Goal: Information Seeking & Learning: Learn about a topic

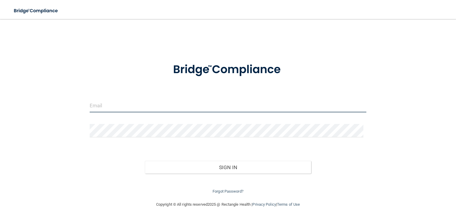
click at [114, 105] on input "email" at bounding box center [228, 105] width 277 height 13
type input "[EMAIL_ADDRESS][DOMAIN_NAME]"
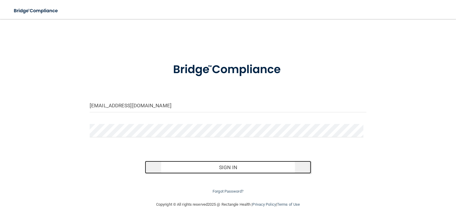
click at [157, 167] on button "Sign In" at bounding box center [228, 167] width 166 height 13
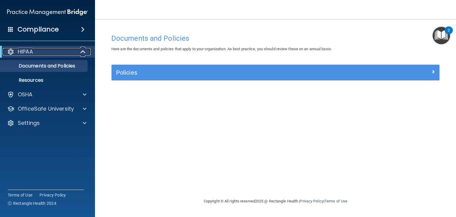
click at [58, 55] on div "HIPAA" at bounding box center [39, 51] width 73 height 7
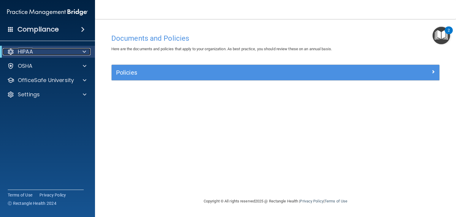
click at [58, 55] on div "HIPAA" at bounding box center [39, 51] width 73 height 7
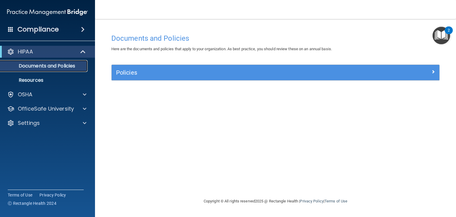
click at [58, 66] on p "Documents and Policies" at bounding box center [44, 66] width 81 height 6
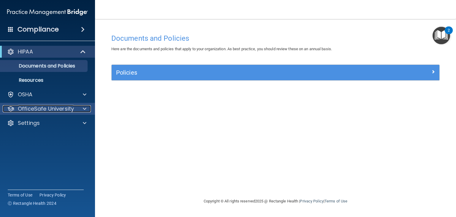
click at [88, 108] on div at bounding box center [83, 108] width 15 height 7
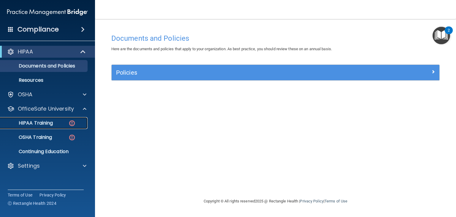
click at [44, 120] on p "HIPAA Training" at bounding box center [28, 123] width 49 height 6
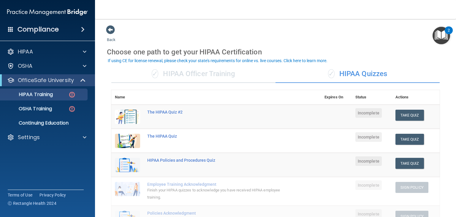
click at [183, 74] on div "✓ HIPAA Officer Training" at bounding box center [193, 74] width 164 height 18
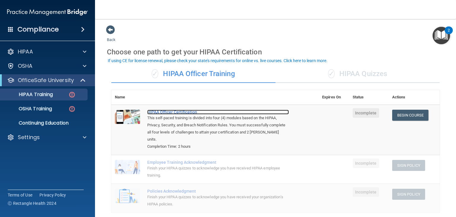
click at [186, 113] on div "HIPAA Officer Certification" at bounding box center [218, 112] width 142 height 5
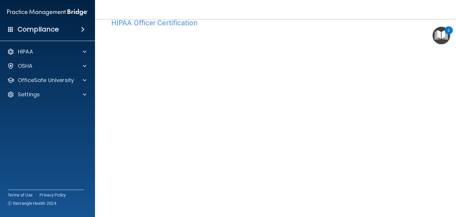
scroll to position [15, 0]
click at [437, 38] on img "Open Resource Center, 2 new notifications" at bounding box center [442, 36] width 18 height 18
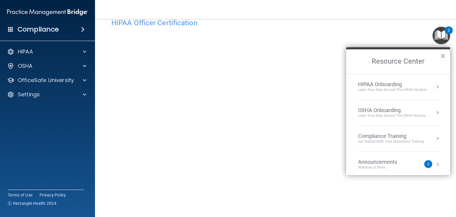
click at [441, 56] on button "×" at bounding box center [443, 56] width 6 height 10
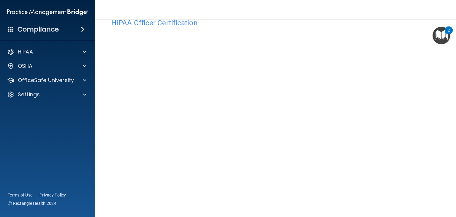
scroll to position [48, 0]
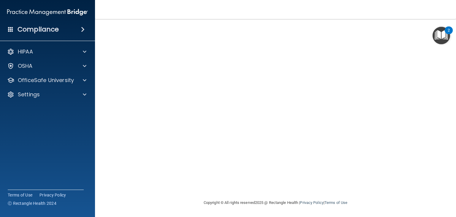
click at [81, 29] on span at bounding box center [83, 29] width 4 height 7
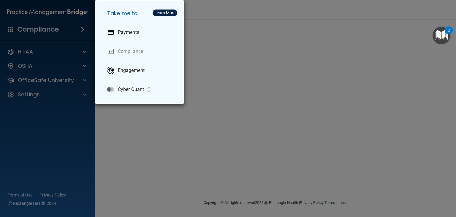
click at [81, 29] on div "Take me to: Payments Compliance Engagement Cyber Quant" at bounding box center [228, 108] width 456 height 217
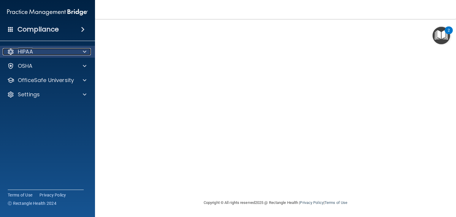
click at [81, 50] on div at bounding box center [83, 51] width 15 height 7
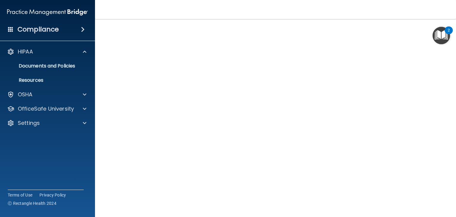
scroll to position [24, 0]
click at [440, 31] on img "Open Resource Center, 2 new notifications" at bounding box center [442, 36] width 18 height 18
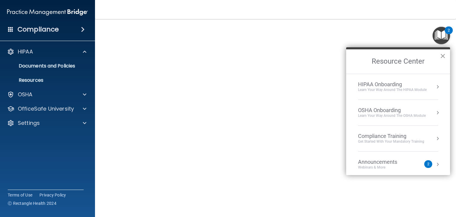
click at [441, 57] on button "×" at bounding box center [443, 56] width 6 height 10
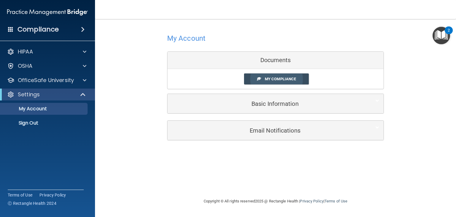
click at [273, 78] on span "My Compliance" at bounding box center [280, 79] width 31 height 4
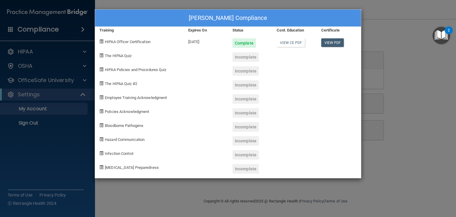
click at [406, 24] on div "Kristale Cross's Compliance Training Expires On Status Cont. Education Certific…" at bounding box center [228, 108] width 456 height 217
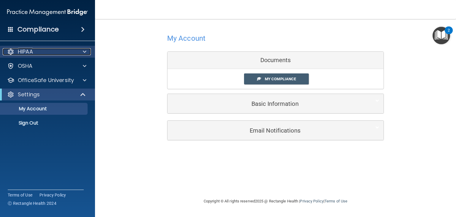
click at [45, 55] on div "HIPAA" at bounding box center [40, 51] width 74 height 7
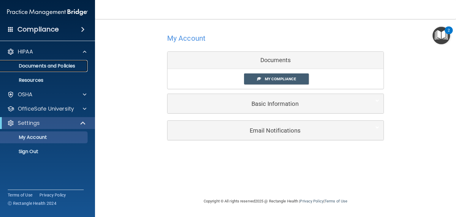
click at [45, 66] on p "Documents and Policies" at bounding box center [44, 66] width 81 height 6
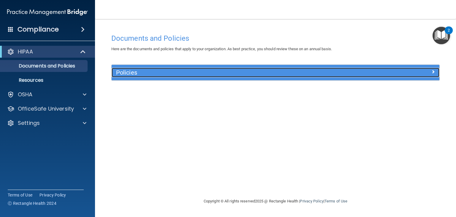
click at [128, 73] on h5 "Policies" at bounding box center [234, 72] width 237 height 7
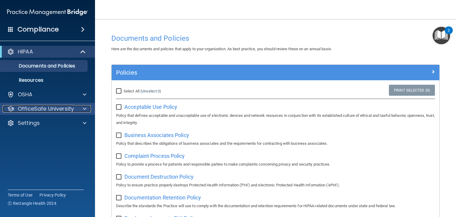
click at [52, 107] on p "OfficeSafe University" at bounding box center [46, 108] width 56 height 7
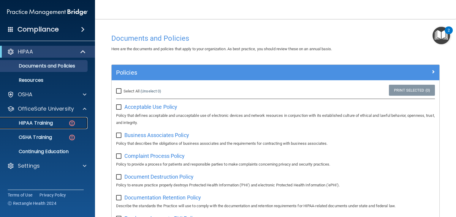
drag, startPoint x: 53, startPoint y: 124, endPoint x: 40, endPoint y: 123, distance: 13.1
click at [40, 123] on p "HIPAA Training" at bounding box center [28, 123] width 49 height 6
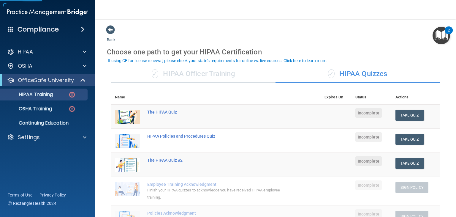
click at [178, 74] on div "✓ HIPAA Officer Training" at bounding box center [193, 74] width 164 height 18
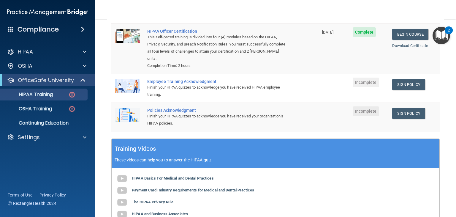
scroll to position [81, 0]
click at [395, 85] on link "Sign Policy" at bounding box center [408, 84] width 33 height 11
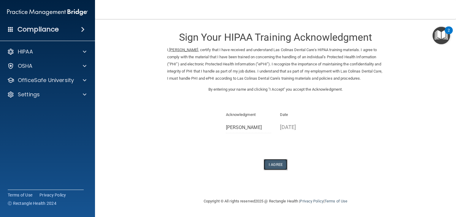
click at [281, 170] on button "I Agree" at bounding box center [276, 164] width 24 height 11
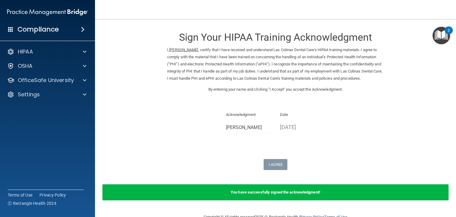
click at [314, 200] on div "You have successfully signed the acknowledgment!" at bounding box center [275, 192] width 346 height 16
click at [355, 156] on div "Sign Your HIPAA Training Acknowledgment I, Kristale Cross , certify that I have…" at bounding box center [275, 97] width 217 height 145
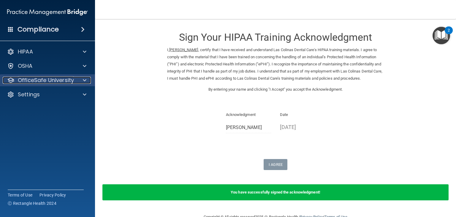
click at [54, 81] on p "OfficeSafe University" at bounding box center [46, 80] width 56 height 7
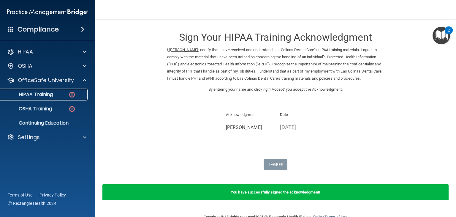
click at [50, 95] on p "HIPAA Training" at bounding box center [28, 94] width 49 height 6
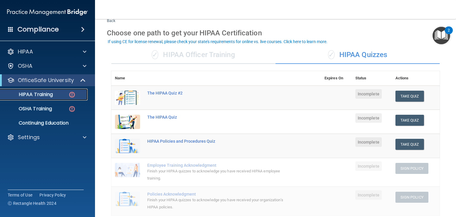
scroll to position [19, 0]
click at [194, 56] on div "✓ HIPAA Officer Training" at bounding box center [193, 55] width 164 height 18
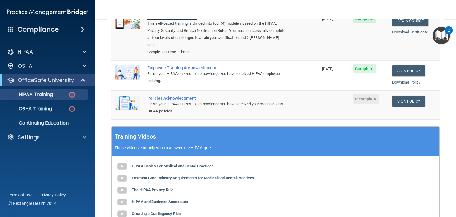
scroll to position [96, 0]
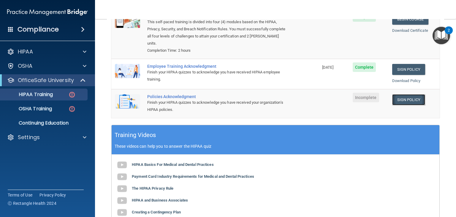
click at [393, 100] on link "Sign Policy" at bounding box center [408, 99] width 33 height 11
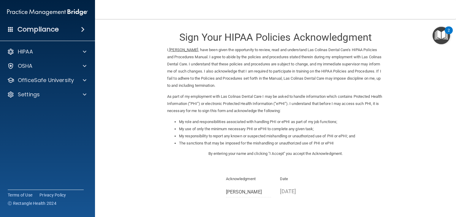
scroll to position [55, 0]
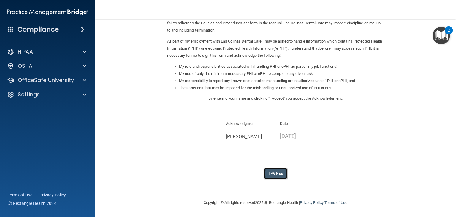
click at [271, 169] on button "I Agree" at bounding box center [276, 173] width 24 height 11
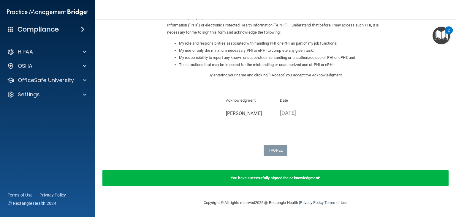
scroll to position [0, 0]
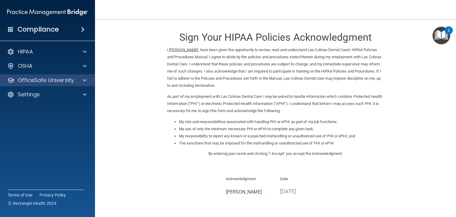
click at [64, 84] on div "OfficeSafe University" at bounding box center [47, 80] width 95 height 12
click at [88, 78] on div at bounding box center [83, 80] width 15 height 7
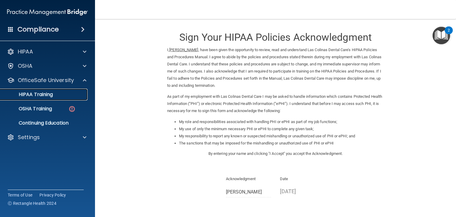
click at [57, 96] on div "HIPAA Training" at bounding box center [44, 94] width 81 height 6
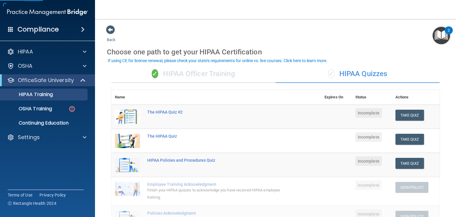
click at [185, 72] on div "✓ HIPAA Officer Training" at bounding box center [193, 74] width 164 height 18
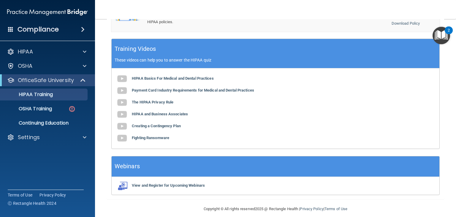
scroll to position [189, 0]
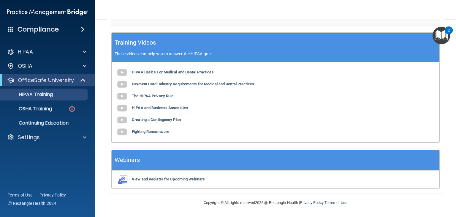
click at [190, 75] on div "HIPAA Basics For Medical and Dental Practices Payment Card Industry Requirement…" at bounding box center [276, 102] width 328 height 80
click at [143, 72] on b "HIPAA Basics For Medical and Dental Practices" at bounding box center [173, 72] width 82 height 4
click at [168, 82] on b "Payment Card Industry Requirements for Medical and Dental Practices" at bounding box center [193, 84] width 122 height 4
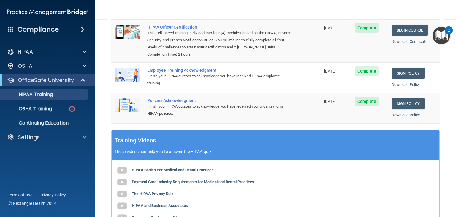
scroll to position [0, 0]
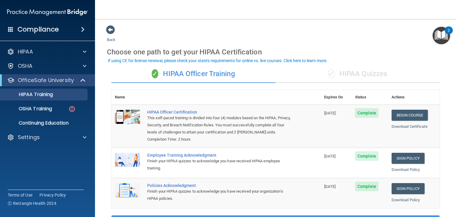
click at [353, 71] on div "✓ HIPAA Quizzes" at bounding box center [358, 74] width 164 height 18
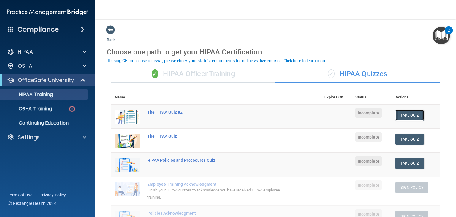
click at [395, 115] on button "Take Quiz" at bounding box center [409, 115] width 29 height 11
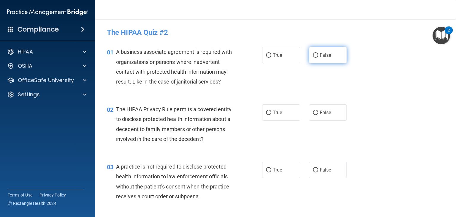
click at [314, 57] on input "False" at bounding box center [315, 55] width 5 height 4
radio input "true"
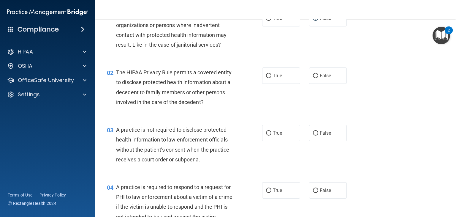
scroll to position [38, 0]
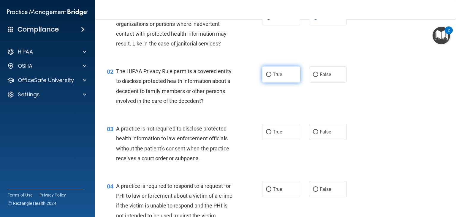
click at [266, 74] on input "True" at bounding box center [268, 74] width 5 height 4
radio input "true"
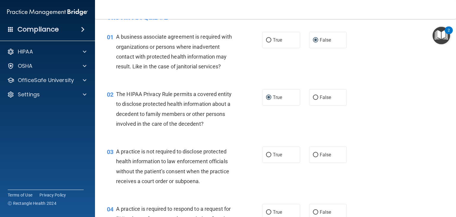
scroll to position [14, 0]
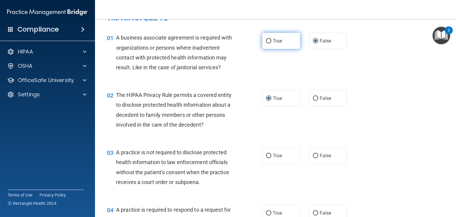
click at [282, 37] on label "True" at bounding box center [281, 41] width 38 height 16
click at [271, 39] on input "True" at bounding box center [268, 41] width 5 height 4
radio input "true"
radio input "false"
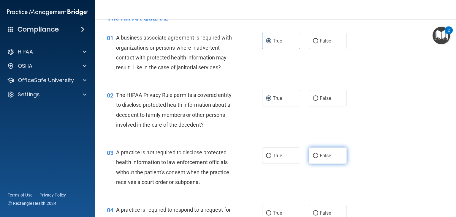
click at [313, 158] on input "False" at bounding box center [315, 155] width 5 height 4
radio input "true"
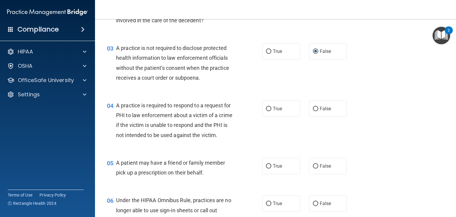
scroll to position [119, 0]
click at [267, 106] on input "True" at bounding box center [268, 108] width 5 height 4
radio input "true"
click at [266, 168] on input "True" at bounding box center [268, 166] width 5 height 4
radio input "true"
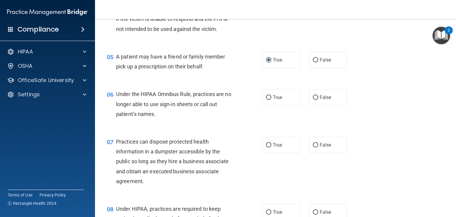
scroll to position [227, 0]
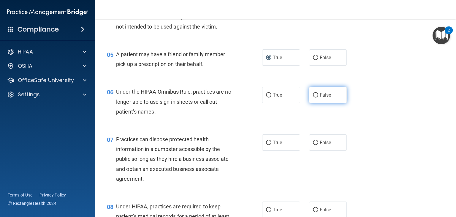
click at [312, 103] on label "False" at bounding box center [328, 95] width 38 height 16
click at [313, 97] on input "False" at bounding box center [315, 95] width 5 height 4
radio input "true"
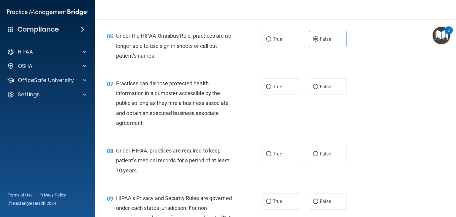
scroll to position [283, 0]
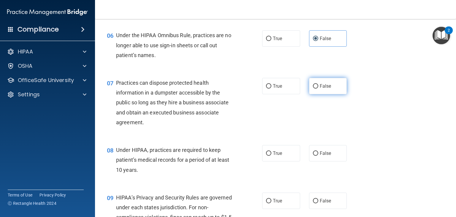
click at [317, 94] on label "False" at bounding box center [328, 86] width 38 height 16
click at [317, 88] on input "False" at bounding box center [315, 86] width 5 height 4
radio input "true"
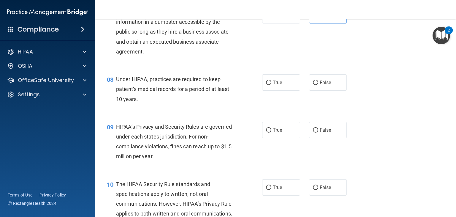
scroll to position [354, 0]
click at [320, 85] on span "False" at bounding box center [326, 83] width 12 height 6
click at [318, 85] on input "False" at bounding box center [315, 82] width 5 height 4
radio input "true"
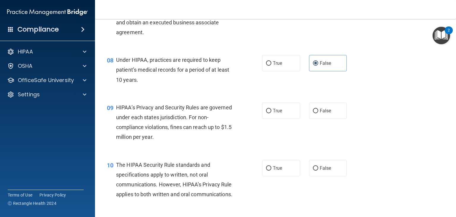
scroll to position [374, 0]
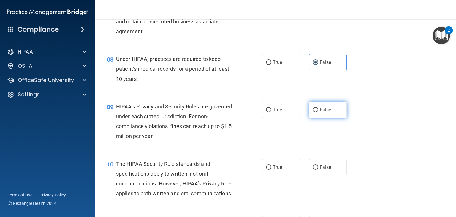
click at [320, 113] on span "False" at bounding box center [326, 110] width 12 height 6
click at [317, 112] on input "False" at bounding box center [315, 110] width 5 height 4
radio input "true"
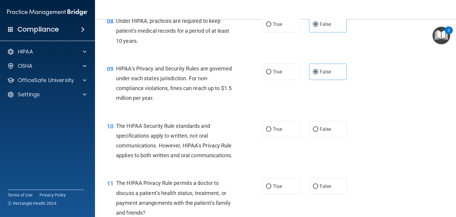
scroll to position [415, 0]
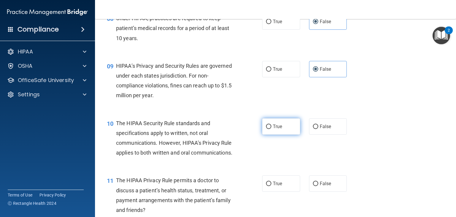
click at [263, 134] on label "True" at bounding box center [281, 126] width 38 height 16
click at [266, 129] on input "True" at bounding box center [268, 126] width 5 height 4
radio input "true"
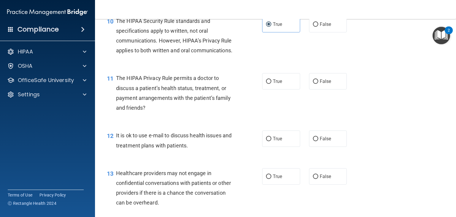
scroll to position [530, 0]
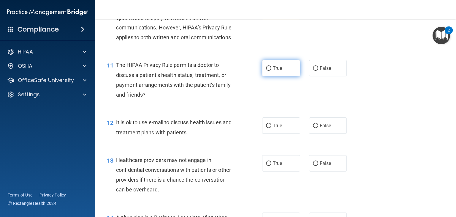
click at [267, 71] on input "True" at bounding box center [268, 68] width 5 height 4
radio input "true"
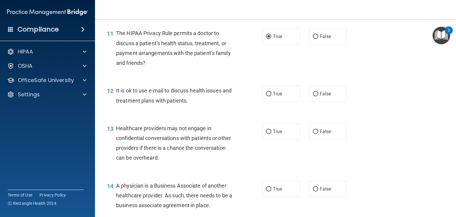
scroll to position [562, 0]
click at [316, 102] on label "False" at bounding box center [328, 94] width 38 height 16
click at [316, 96] on input "False" at bounding box center [315, 94] width 5 height 4
radio input "true"
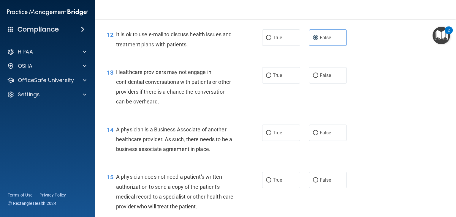
scroll to position [618, 0]
click at [266, 83] on label "True" at bounding box center [281, 75] width 38 height 16
click at [266, 77] on input "True" at bounding box center [268, 75] width 5 height 4
radio input "true"
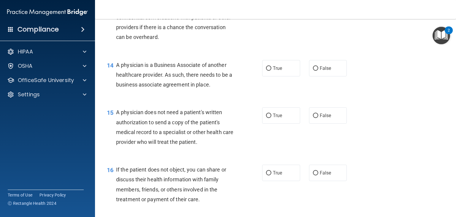
scroll to position [683, 0]
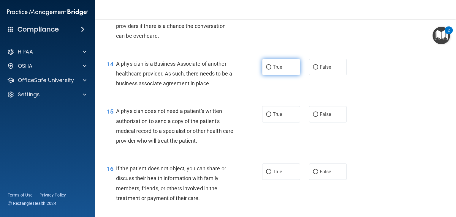
click at [263, 75] on label "True" at bounding box center [281, 67] width 38 height 16
click at [266, 69] on input "True" at bounding box center [268, 67] width 5 height 4
radio input "true"
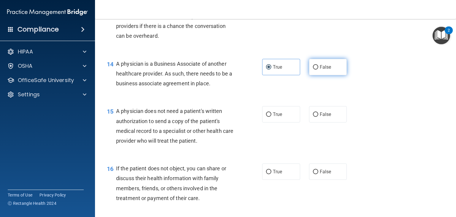
click at [313, 69] on input "False" at bounding box center [315, 67] width 5 height 4
radio input "true"
radio input "false"
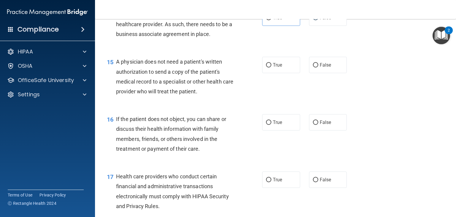
scroll to position [732, 0]
click at [270, 74] on label "True" at bounding box center [281, 65] width 38 height 16
click at [270, 68] on input "True" at bounding box center [268, 66] width 5 height 4
radio input "true"
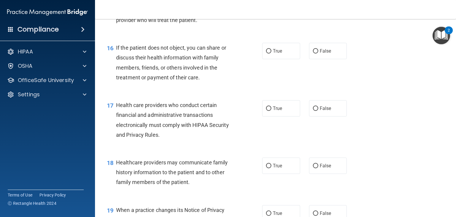
scroll to position [803, 0]
click at [267, 54] on input "True" at bounding box center [268, 52] width 5 height 4
radio input "true"
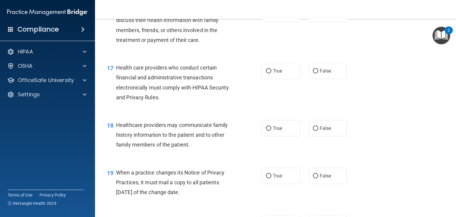
scroll to position [842, 0]
click at [270, 78] on label "True" at bounding box center [281, 70] width 38 height 16
click at [270, 73] on input "True" at bounding box center [268, 70] width 5 height 4
radio input "true"
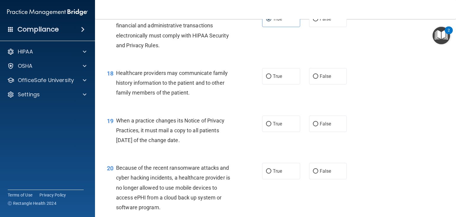
scroll to position [895, 0]
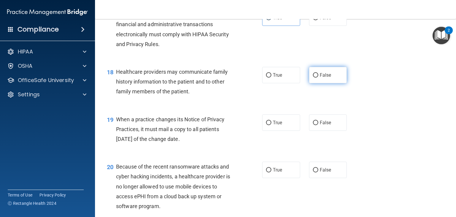
click at [316, 83] on label "False" at bounding box center [328, 75] width 38 height 16
click at [316, 77] on input "False" at bounding box center [315, 75] width 5 height 4
radio input "true"
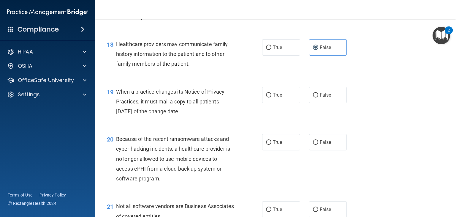
scroll to position [922, 0]
click at [189, 157] on span "Because of the recent ransomware attacks and cyber hacking incidents, a healthc…" at bounding box center [173, 159] width 114 height 46
click at [314, 98] on input "False" at bounding box center [315, 95] width 5 height 4
radio input "true"
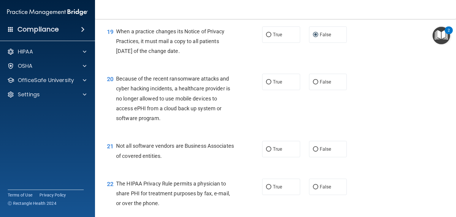
scroll to position [992, 0]
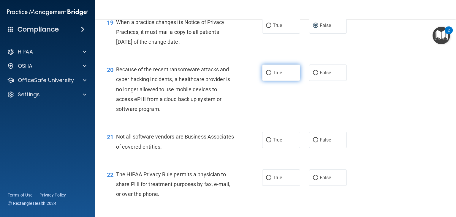
click at [269, 81] on label "True" at bounding box center [281, 72] width 38 height 16
click at [269, 75] on input "True" at bounding box center [268, 73] width 5 height 4
radio input "true"
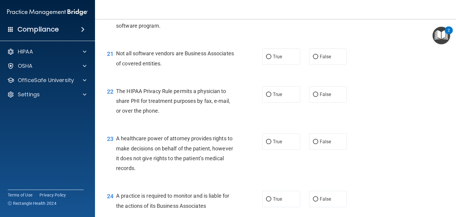
scroll to position [1075, 0]
click at [263, 65] on label "True" at bounding box center [281, 56] width 38 height 16
click at [266, 59] on input "True" at bounding box center [268, 57] width 5 height 4
radio input "true"
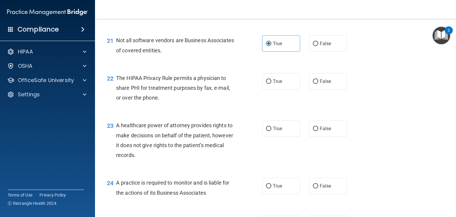
scroll to position [1087, 0]
click at [266, 84] on input "True" at bounding box center [268, 82] width 5 height 4
radio input "true"
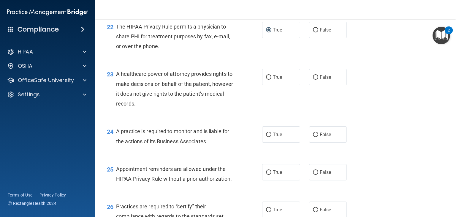
scroll to position [1139, 0]
click at [313, 80] on input "False" at bounding box center [315, 77] width 5 height 4
radio input "true"
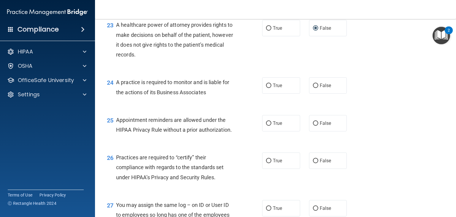
scroll to position [1188, 0]
click at [313, 88] on input "False" at bounding box center [315, 86] width 5 height 4
radio input "true"
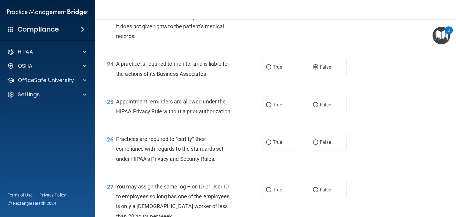
scroll to position [1207, 0]
click at [273, 107] on span "True" at bounding box center [277, 104] width 9 height 6
click at [271, 107] on input "True" at bounding box center [268, 104] width 5 height 4
radio input "true"
click at [266, 150] on label "True" at bounding box center [281, 141] width 38 height 16
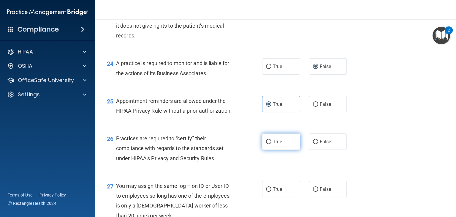
click at [266, 144] on input "True" at bounding box center [268, 142] width 5 height 4
radio input "true"
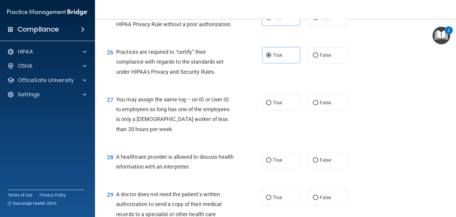
scroll to position [1294, 0]
click at [320, 105] on span "False" at bounding box center [326, 102] width 12 height 6
click at [317, 105] on input "False" at bounding box center [315, 102] width 5 height 4
radio input "true"
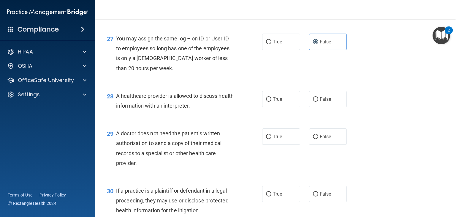
scroll to position [1354, 0]
click at [266, 102] on input "True" at bounding box center [268, 99] width 5 height 4
radio input "true"
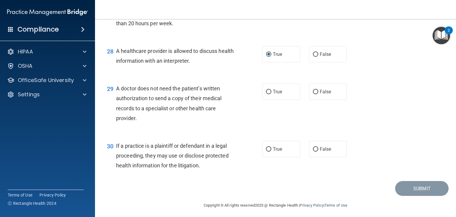
scroll to position [1406, 0]
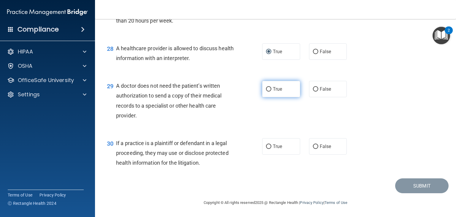
click at [264, 97] on label "True" at bounding box center [281, 89] width 38 height 16
click at [266, 91] on input "True" at bounding box center [268, 89] width 5 height 4
radio input "true"
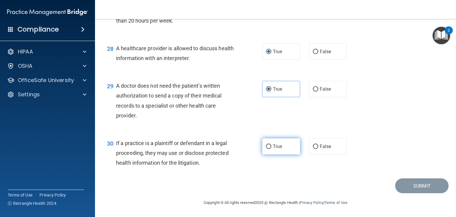
click at [266, 147] on input "True" at bounding box center [268, 146] width 5 height 4
radio input "true"
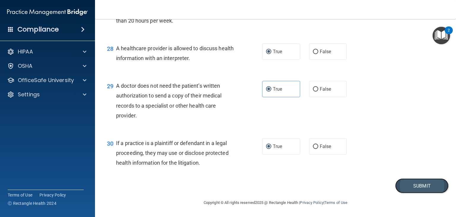
click at [414, 186] on button "Submit" at bounding box center [421, 185] width 53 height 15
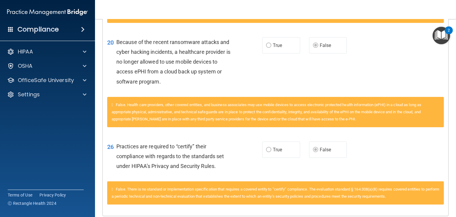
scroll to position [409, 0]
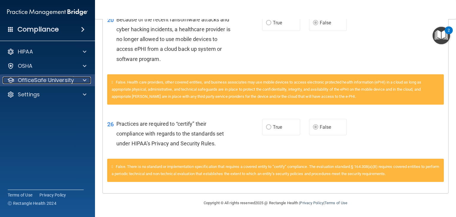
click at [67, 78] on p "OfficeSafe University" at bounding box center [46, 80] width 56 height 7
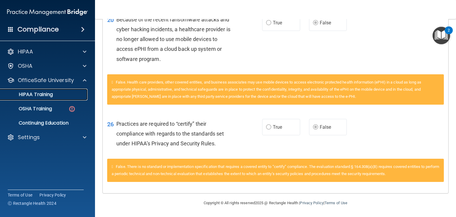
click at [60, 99] on link "HIPAA Training" at bounding box center [41, 94] width 94 height 12
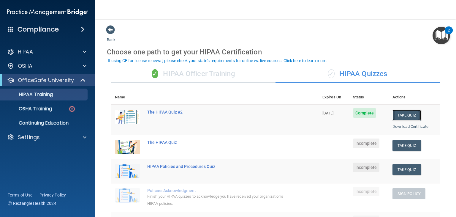
click at [404, 115] on button "Take Quiz" at bounding box center [407, 115] width 29 height 11
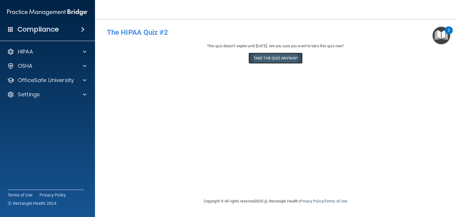
click at [270, 56] on button "Take the quiz anyway!" at bounding box center [276, 58] width 54 height 11
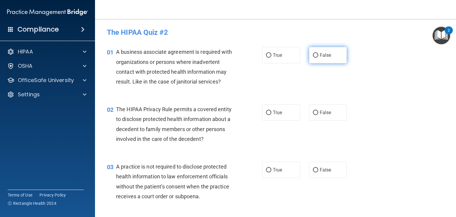
click at [313, 55] on input "False" at bounding box center [315, 55] width 5 height 4
radio input "true"
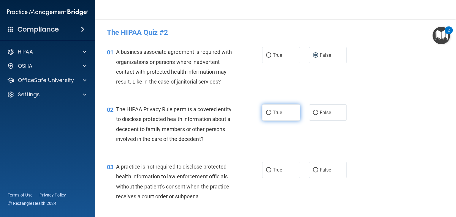
click at [266, 114] on input "True" at bounding box center [268, 112] width 5 height 4
radio input "true"
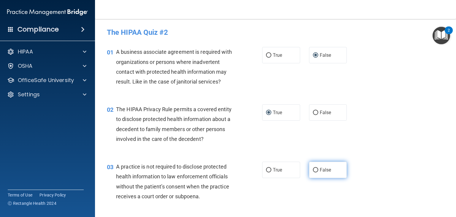
click at [310, 169] on label "False" at bounding box center [328, 170] width 38 height 16
click at [313, 169] on input "False" at bounding box center [315, 170] width 5 height 4
radio input "true"
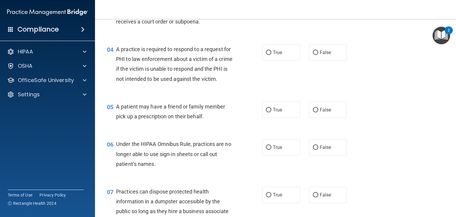
scroll to position [175, 0]
click at [266, 51] on input "True" at bounding box center [268, 52] width 5 height 4
radio input "true"
click at [268, 112] on input "True" at bounding box center [268, 110] width 5 height 4
radio input "true"
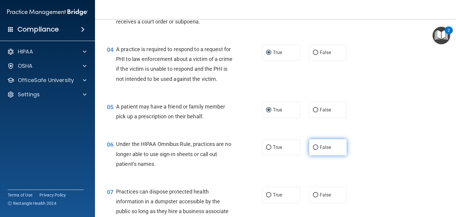
click at [313, 155] on label "False" at bounding box center [328, 147] width 38 height 16
click at [313, 150] on input "False" at bounding box center [315, 147] width 5 height 4
radio input "true"
click at [313, 197] on input "False" at bounding box center [315, 195] width 5 height 4
radio input "true"
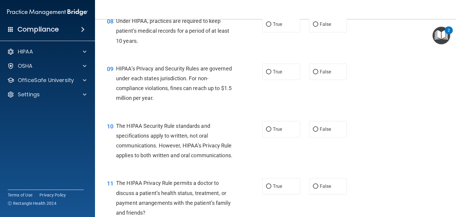
scroll to position [412, 0]
click at [313, 31] on label "False" at bounding box center [328, 25] width 38 height 16
click at [313, 27] on input "False" at bounding box center [315, 25] width 5 height 4
radio input "true"
click at [314, 75] on input "False" at bounding box center [315, 72] width 5 height 4
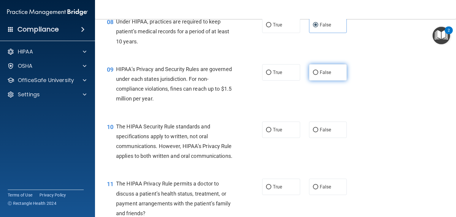
radio input "true"
click at [264, 138] on label "True" at bounding box center [281, 129] width 38 height 16
click at [266, 132] on input "True" at bounding box center [268, 130] width 5 height 4
radio input "true"
click at [262, 195] on label "True" at bounding box center [281, 186] width 38 height 16
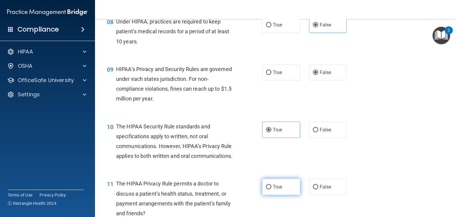
click at [266, 189] on input "True" at bounding box center [268, 187] width 5 height 4
radio input "true"
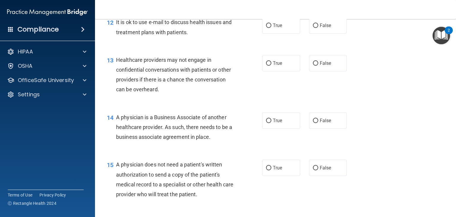
scroll to position [631, 0]
click at [313, 27] on input "False" at bounding box center [315, 25] width 5 height 4
radio input "true"
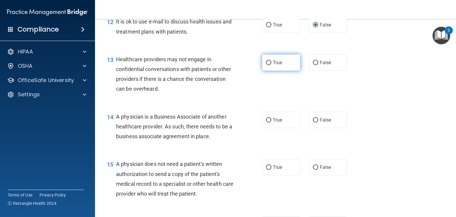
click at [268, 65] on input "True" at bounding box center [268, 63] width 5 height 4
radio input "true"
click at [314, 122] on input "False" at bounding box center [315, 120] width 5 height 4
radio input "true"
click at [268, 170] on input "True" at bounding box center [268, 167] width 5 height 4
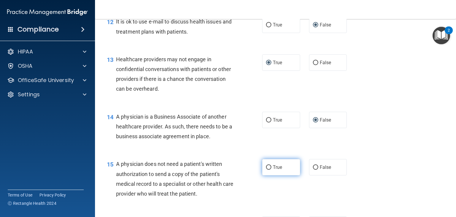
radio input "true"
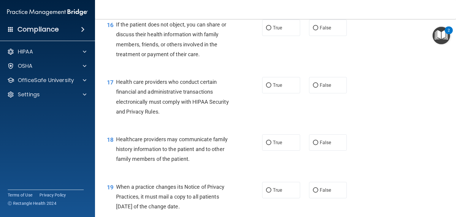
scroll to position [827, 0]
click at [269, 36] on label "True" at bounding box center [281, 27] width 38 height 16
click at [269, 30] on input "True" at bounding box center [268, 28] width 5 height 4
radio input "true"
click at [268, 87] on input "True" at bounding box center [268, 85] width 5 height 4
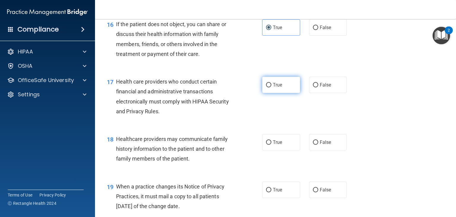
radio input "true"
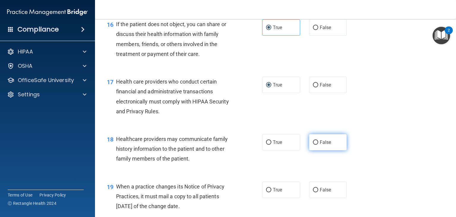
click at [313, 145] on input "False" at bounding box center [315, 142] width 5 height 4
radio input "true"
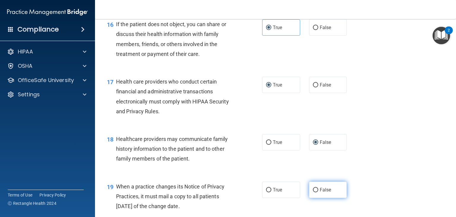
click at [313, 192] on input "False" at bounding box center [315, 190] width 5 height 4
radio input "true"
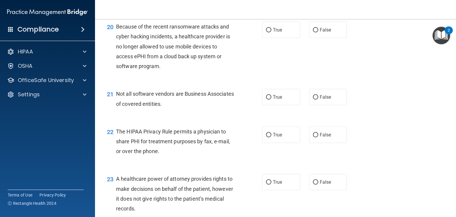
scroll to position [1034, 0]
click at [266, 38] on label "True" at bounding box center [281, 30] width 38 height 16
click at [266, 32] on input "True" at bounding box center [268, 30] width 5 height 4
radio input "true"
click at [269, 105] on label "True" at bounding box center [281, 97] width 38 height 16
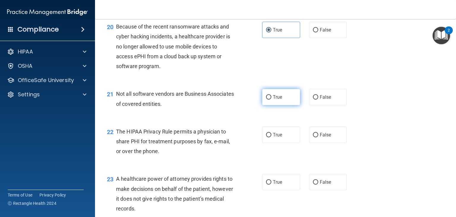
click at [269, 99] on input "True" at bounding box center [268, 97] width 5 height 4
radio input "true"
click at [264, 143] on label "True" at bounding box center [281, 134] width 38 height 16
click at [266, 137] on input "True" at bounding box center [268, 135] width 5 height 4
radio input "true"
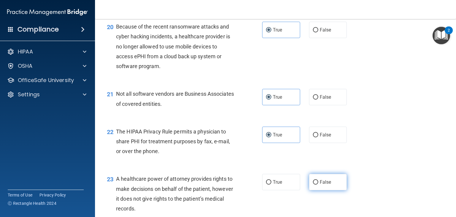
click at [309, 190] on label "False" at bounding box center [328, 182] width 38 height 16
click at [313, 184] on input "False" at bounding box center [315, 182] width 5 height 4
radio input "true"
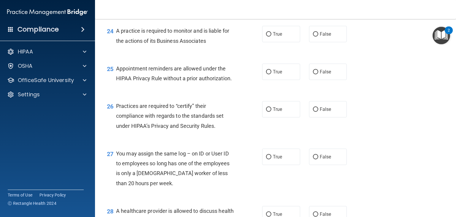
scroll to position [1240, 0]
click at [312, 42] on label "False" at bounding box center [328, 34] width 38 height 16
click at [313, 36] on input "False" at bounding box center [315, 34] width 5 height 4
radio input "true"
click at [270, 80] on label "True" at bounding box center [281, 71] width 38 height 16
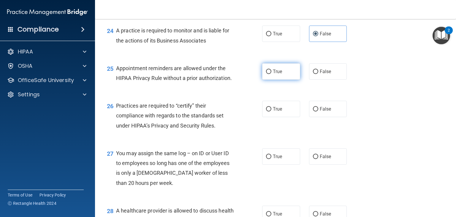
click at [270, 74] on input "True" at bounding box center [268, 71] width 5 height 4
radio input "true"
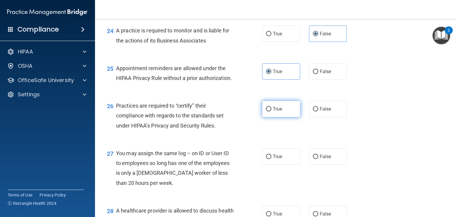
click at [267, 117] on label "True" at bounding box center [281, 109] width 38 height 16
click at [267, 111] on input "True" at bounding box center [268, 109] width 5 height 4
radio input "true"
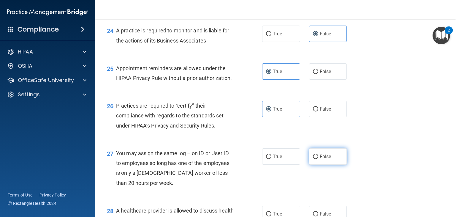
click at [313, 159] on input "False" at bounding box center [315, 156] width 5 height 4
radio input "true"
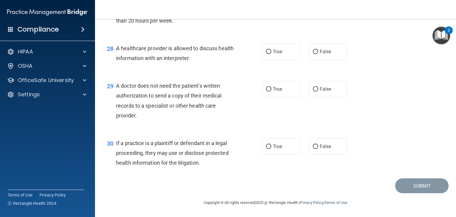
scroll to position [1422, 0]
click at [273, 49] on span "True" at bounding box center [277, 52] width 9 height 6
click at [271, 50] on input "True" at bounding box center [268, 52] width 5 height 4
radio input "true"
click at [268, 89] on input "True" at bounding box center [268, 89] width 5 height 4
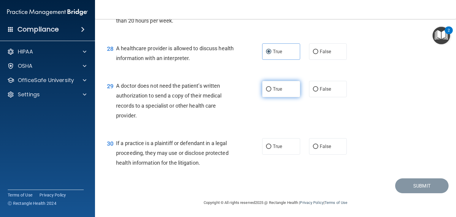
radio input "true"
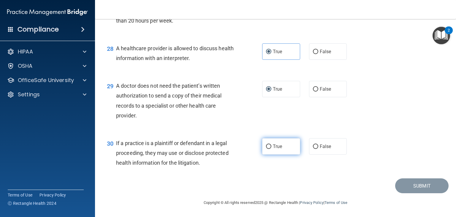
click at [266, 145] on input "True" at bounding box center [268, 146] width 5 height 4
radio input "true"
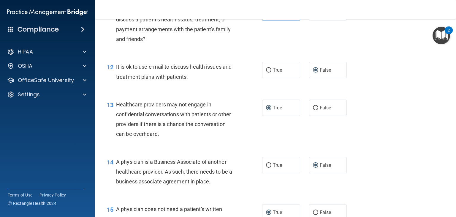
scroll to position [584, 0]
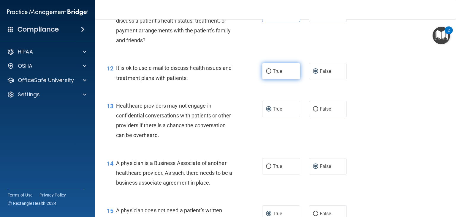
click at [267, 74] on input "True" at bounding box center [268, 71] width 5 height 4
radio input "true"
radio input "false"
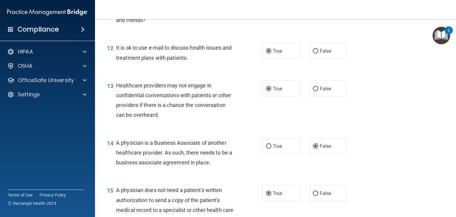
scroll to position [607, 0]
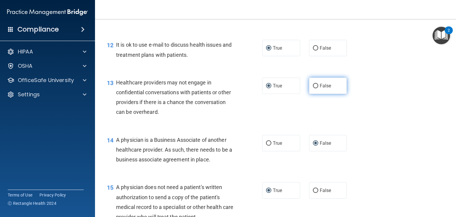
click at [315, 94] on label "False" at bounding box center [328, 85] width 38 height 16
click at [315, 88] on input "False" at bounding box center [315, 86] width 5 height 4
radio input "true"
radio input "false"
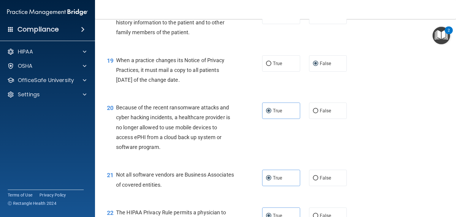
scroll to position [954, 0]
click at [314, 113] on input "False" at bounding box center [315, 110] width 5 height 4
radio input "true"
radio input "false"
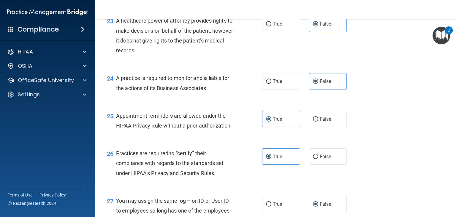
scroll to position [1193, 0]
click at [313, 158] on input "False" at bounding box center [315, 156] width 5 height 4
radio input "true"
radio input "false"
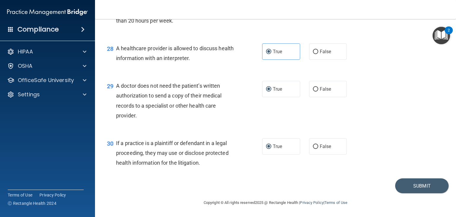
scroll to position [1422, 0]
click at [413, 187] on button "Submit" at bounding box center [421, 185] width 53 height 15
click at [417, 182] on button "Submit" at bounding box center [421, 185] width 53 height 15
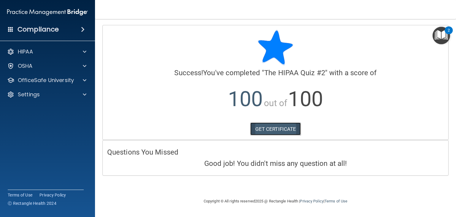
click at [279, 124] on link "GET CERTIFICATE" at bounding box center [275, 128] width 51 height 13
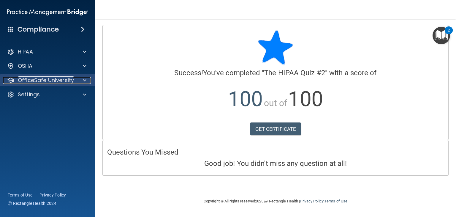
click at [46, 79] on p "OfficeSafe University" at bounding box center [46, 80] width 56 height 7
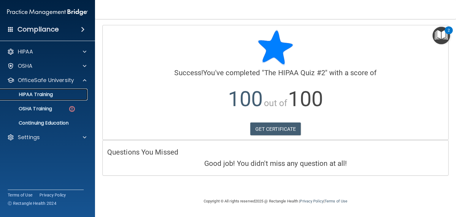
click at [49, 94] on p "HIPAA Training" at bounding box center [28, 94] width 49 height 6
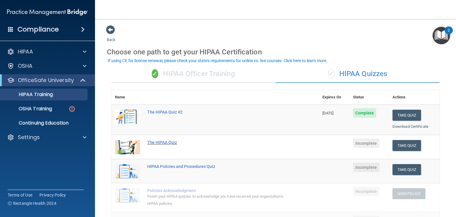
click at [168, 140] on div "The HIPAA Quiz" at bounding box center [218, 142] width 142 height 5
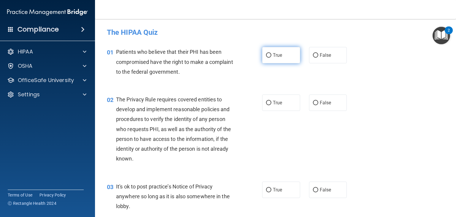
click at [268, 55] on input "True" at bounding box center [268, 55] width 5 height 4
radio input "true"
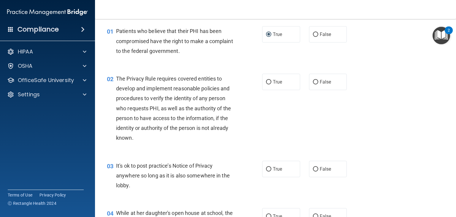
scroll to position [21, 0]
click at [266, 83] on input "True" at bounding box center [268, 82] width 5 height 4
radio input "true"
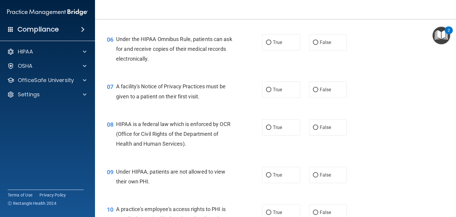
scroll to position [302, 0]
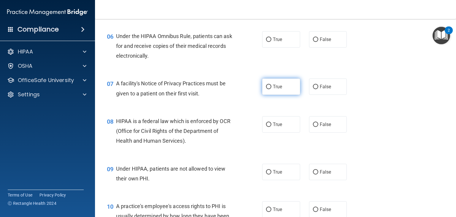
click at [268, 89] on input "True" at bounding box center [268, 87] width 5 height 4
radio input "true"
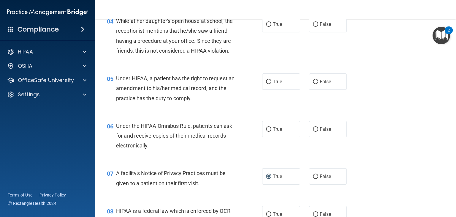
scroll to position [213, 0]
click at [309, 90] on label "False" at bounding box center [328, 81] width 38 height 16
click at [313, 84] on input "False" at bounding box center [315, 82] width 5 height 4
radio input "true"
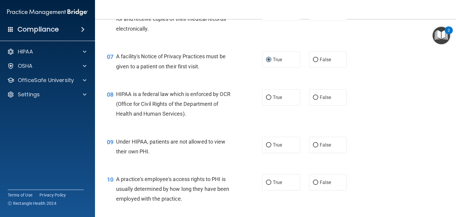
scroll to position [330, 0]
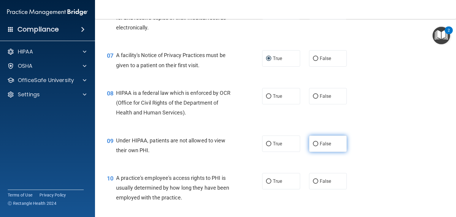
click at [316, 152] on label "False" at bounding box center [328, 143] width 38 height 16
click at [316, 146] on input "False" at bounding box center [315, 144] width 5 height 4
radio input "true"
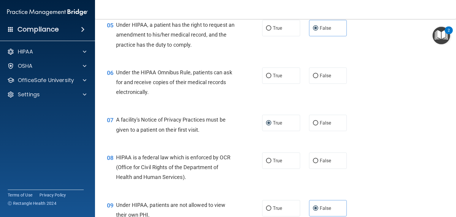
scroll to position [265, 0]
click at [267, 79] on input "True" at bounding box center [268, 76] width 5 height 4
radio input "true"
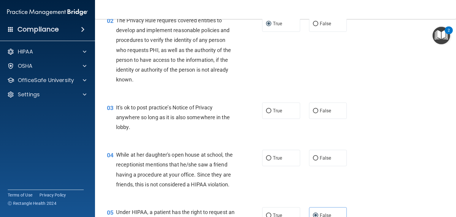
scroll to position [83, 0]
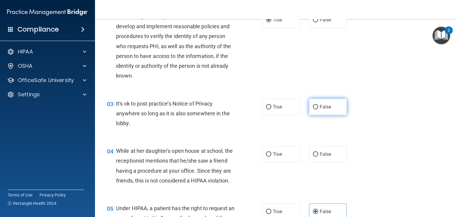
click at [312, 110] on label "False" at bounding box center [328, 107] width 38 height 16
click at [313, 109] on input "False" at bounding box center [315, 107] width 5 height 4
radio input "true"
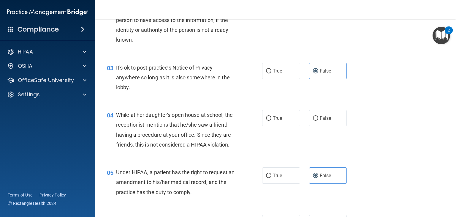
scroll to position [119, 0]
click at [313, 119] on input "False" at bounding box center [315, 118] width 5 height 4
radio input "true"
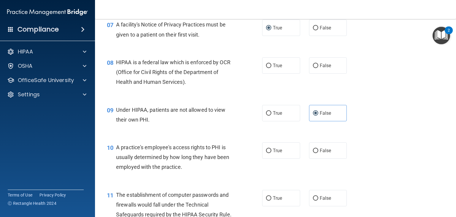
scroll to position [361, 0]
click at [266, 68] on input "True" at bounding box center [268, 66] width 5 height 4
radio input "true"
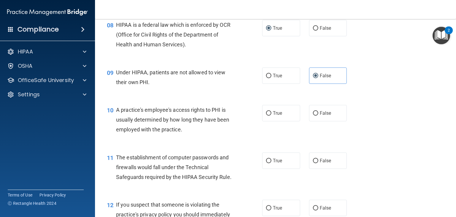
scroll to position [399, 0]
click at [313, 115] on input "False" at bounding box center [315, 113] width 5 height 4
radio input "true"
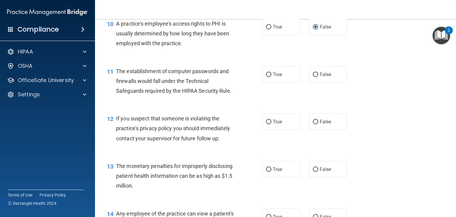
scroll to position [484, 0]
click at [266, 77] on input "True" at bounding box center [268, 75] width 5 height 4
radio input "true"
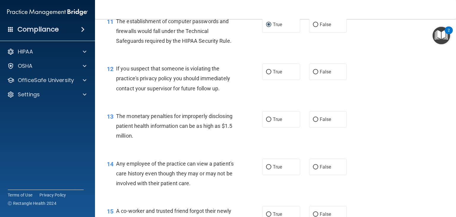
scroll to position [540, 0]
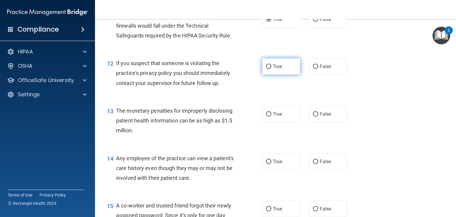
click at [267, 69] on input "True" at bounding box center [268, 66] width 5 height 4
radio input "true"
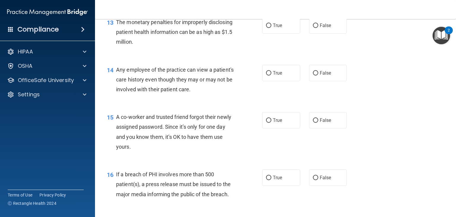
scroll to position [629, 0]
click at [313, 122] on input "False" at bounding box center [315, 120] width 5 height 4
radio input "true"
click at [267, 33] on label "True" at bounding box center [281, 25] width 38 height 16
click at [267, 27] on input "True" at bounding box center [268, 25] width 5 height 4
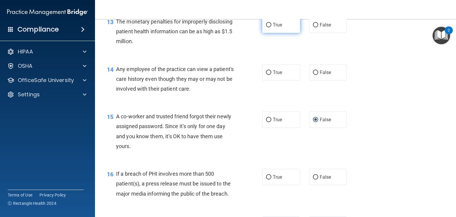
radio input "true"
click at [270, 185] on label "True" at bounding box center [281, 177] width 38 height 16
click at [270, 179] on input "True" at bounding box center [268, 177] width 5 height 4
radio input "true"
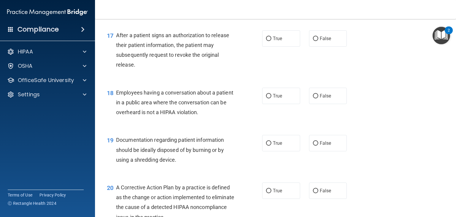
scroll to position [816, 0]
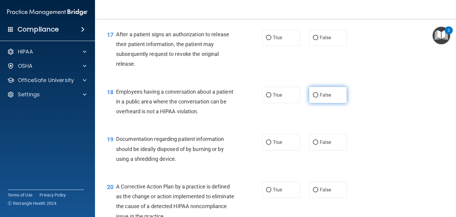
click at [313, 97] on input "False" at bounding box center [315, 95] width 5 height 4
radio input "true"
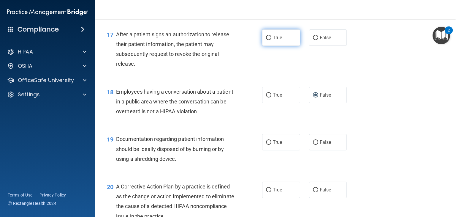
click at [266, 40] on input "True" at bounding box center [268, 38] width 5 height 4
radio input "true"
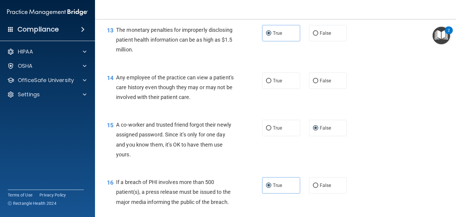
scroll to position [621, 0]
click at [310, 88] on label "False" at bounding box center [328, 80] width 38 height 16
click at [313, 83] on input "False" at bounding box center [315, 81] width 5 height 4
radio input "true"
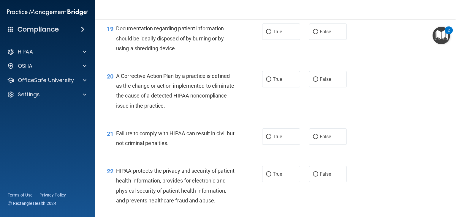
scroll to position [926, 0]
click at [267, 34] on input "True" at bounding box center [268, 31] width 5 height 4
radio input "true"
click at [265, 87] on label "True" at bounding box center [281, 79] width 38 height 16
click at [266, 81] on input "True" at bounding box center [268, 79] width 5 height 4
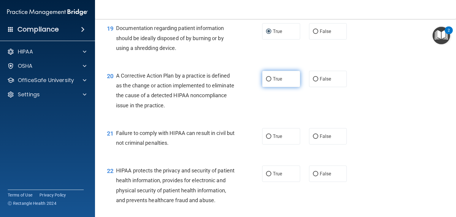
radio input "true"
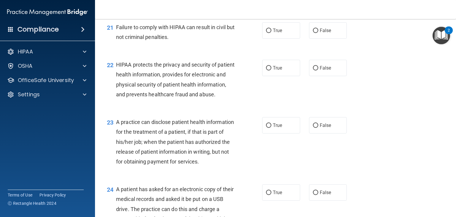
scroll to position [1032, 0]
click at [309, 39] on label "False" at bounding box center [328, 30] width 38 height 16
click at [313, 33] on input "False" at bounding box center [315, 31] width 5 height 4
radio input "true"
click at [266, 70] on input "True" at bounding box center [268, 68] width 5 height 4
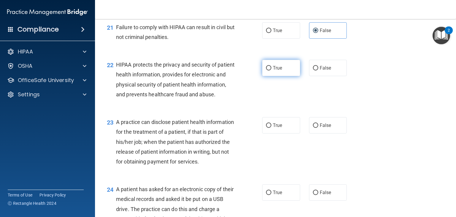
radio input "true"
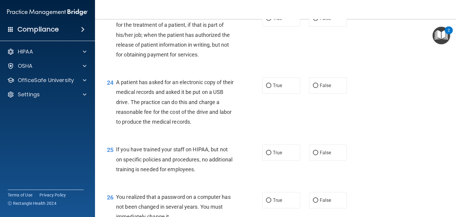
scroll to position [1139, 0]
click at [313, 21] on input "False" at bounding box center [315, 18] width 5 height 4
radio input "true"
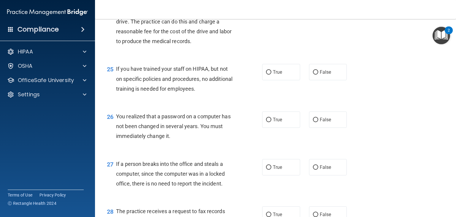
scroll to position [1221, 0]
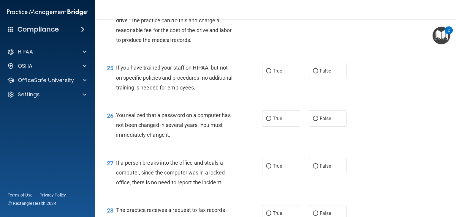
click at [267, 6] on input "True" at bounding box center [268, 4] width 5 height 4
radio input "true"
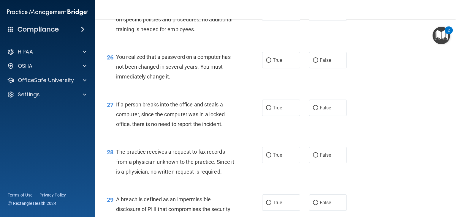
scroll to position [1280, 0]
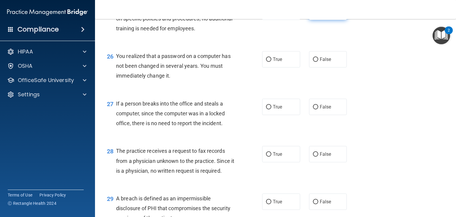
click at [313, 14] on input "False" at bounding box center [315, 12] width 5 height 4
radio input "true"
click at [313, 62] on input "False" at bounding box center [315, 59] width 5 height 4
radio input "true"
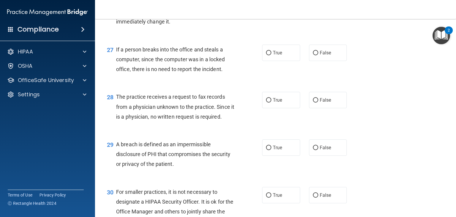
scroll to position [1336, 0]
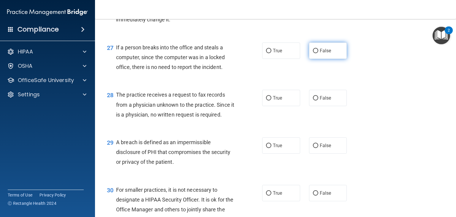
click at [309, 59] on label "False" at bounding box center [328, 50] width 38 height 16
click at [313, 53] on input "False" at bounding box center [315, 51] width 5 height 4
radio input "true"
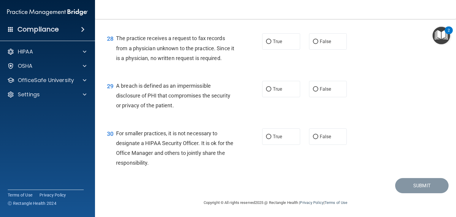
scroll to position [1412, 0]
click at [313, 44] on input "False" at bounding box center [315, 41] width 5 height 4
radio input "true"
click at [266, 91] on input "True" at bounding box center [268, 89] width 5 height 4
radio input "true"
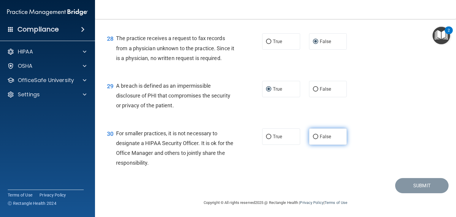
click at [313, 139] on input "False" at bounding box center [315, 136] width 5 height 4
radio input "true"
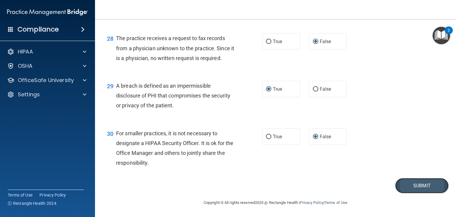
click at [409, 193] on button "Submit" at bounding box center [421, 185] width 53 height 15
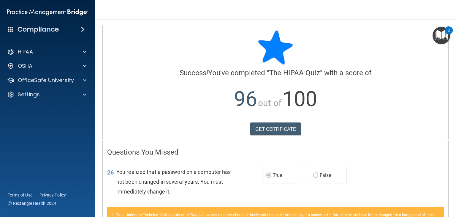
scroll to position [48, 0]
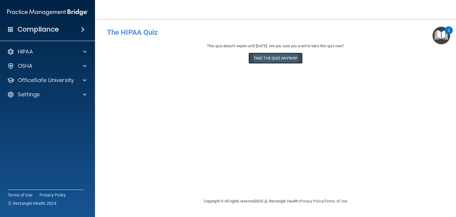
click at [262, 59] on button "Take the quiz anyway!" at bounding box center [276, 58] width 54 height 11
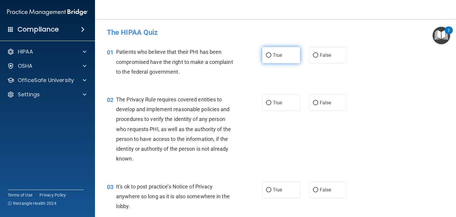
click at [268, 56] on input "True" at bounding box center [268, 55] width 5 height 4
radio input "true"
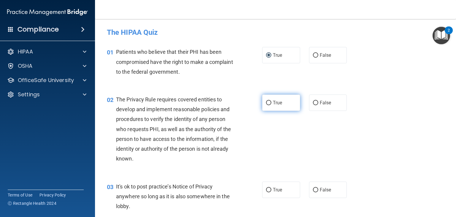
click at [267, 104] on input "True" at bounding box center [268, 103] width 5 height 4
radio input "true"
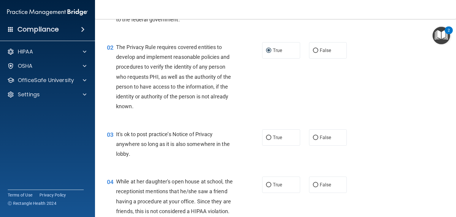
scroll to position [52, 0]
click at [316, 138] on label "False" at bounding box center [328, 137] width 38 height 16
click at [316, 138] on input "False" at bounding box center [315, 137] width 5 height 4
radio input "true"
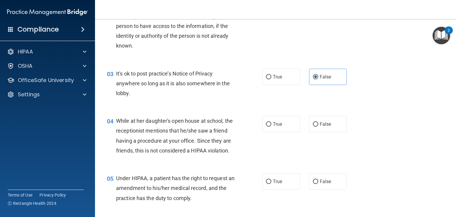
scroll to position [114, 0]
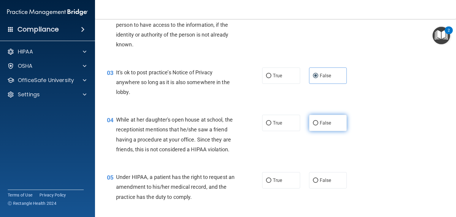
click at [313, 121] on input "False" at bounding box center [315, 123] width 5 height 4
radio input "true"
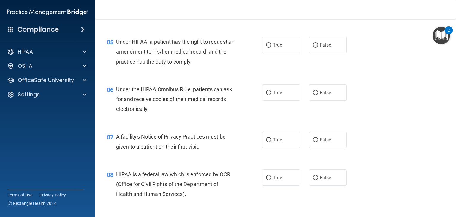
scroll to position [249, 0]
click at [311, 53] on label "False" at bounding box center [328, 45] width 38 height 16
click at [313, 47] on input "False" at bounding box center [315, 45] width 5 height 4
radio input "true"
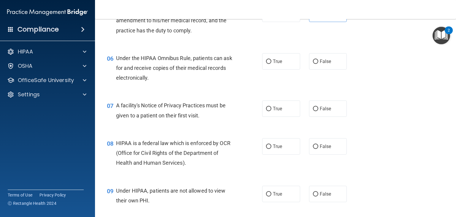
scroll to position [285, 0]
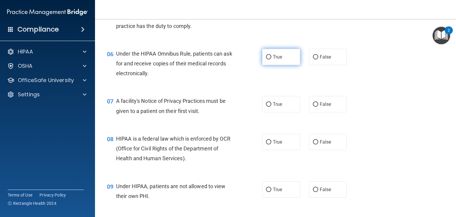
click at [266, 59] on input "True" at bounding box center [268, 57] width 5 height 4
radio input "true"
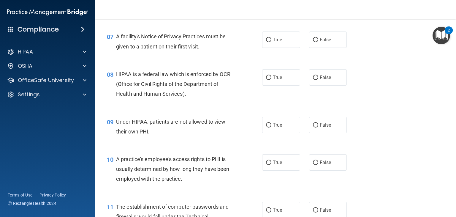
scroll to position [357, 0]
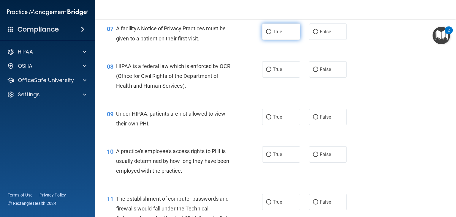
click at [264, 40] on label "True" at bounding box center [281, 31] width 38 height 16
click at [266, 34] on input "True" at bounding box center [268, 32] width 5 height 4
radio input "true"
click at [266, 72] on input "True" at bounding box center [268, 69] width 5 height 4
radio input "true"
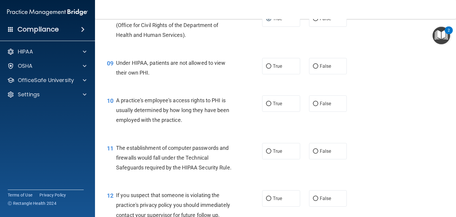
scroll to position [408, 0]
click at [309, 74] on label "False" at bounding box center [328, 66] width 38 height 16
click at [313, 69] on input "False" at bounding box center [315, 66] width 5 height 4
radio input "true"
click at [309, 111] on label "False" at bounding box center [328, 103] width 38 height 16
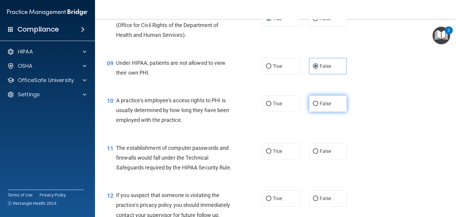
click at [313, 106] on input "False" at bounding box center [315, 104] width 5 height 4
radio input "true"
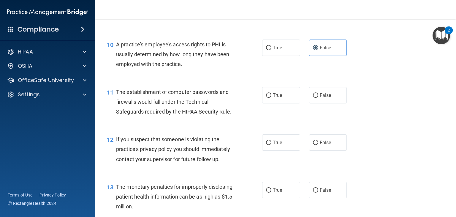
scroll to position [464, 0]
click at [267, 98] on input "True" at bounding box center [268, 95] width 5 height 4
radio input "true"
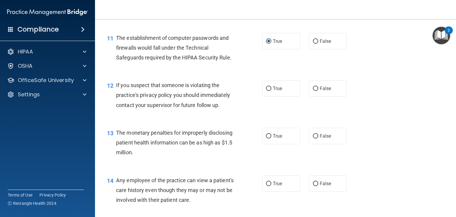
scroll to position [518, 0]
click at [266, 96] on label "True" at bounding box center [281, 88] width 38 height 16
click at [266, 91] on input "True" at bounding box center [268, 88] width 5 height 4
radio input "true"
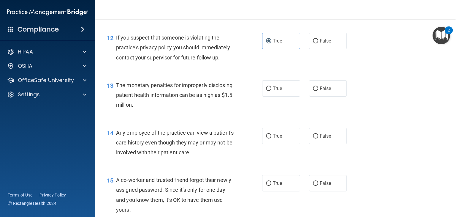
scroll to position [565, 0]
click at [266, 91] on input "True" at bounding box center [268, 88] width 5 height 4
radio input "true"
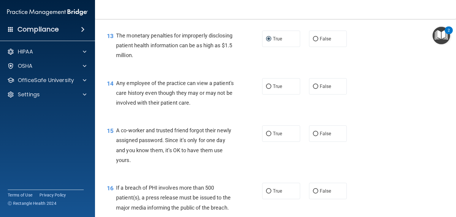
scroll to position [615, 0]
click at [313, 89] on input "False" at bounding box center [315, 87] width 5 height 4
radio input "true"
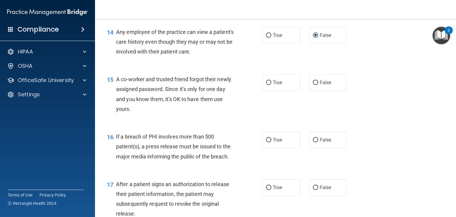
scroll to position [666, 0]
click at [314, 85] on input "False" at bounding box center [315, 83] width 5 height 4
radio input "true"
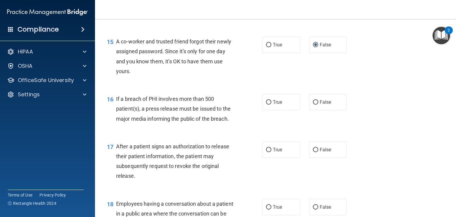
scroll to position [703, 0]
click at [270, 111] on label "True" at bounding box center [281, 102] width 38 height 16
click at [270, 105] on input "True" at bounding box center [268, 103] width 5 height 4
radio input "true"
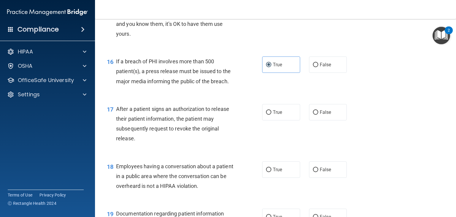
scroll to position [743, 0]
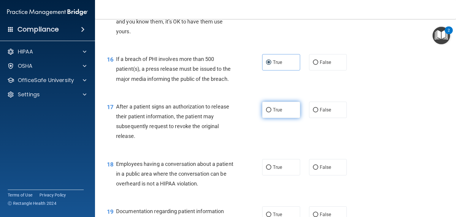
click at [267, 112] on input "True" at bounding box center [268, 110] width 5 height 4
radio input "true"
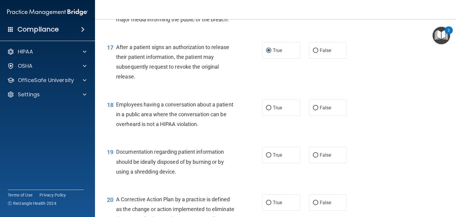
scroll to position [806, 0]
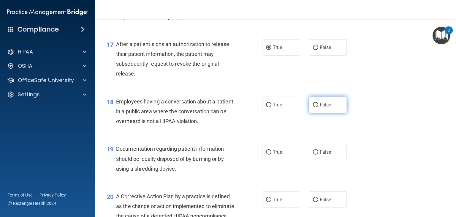
click at [313, 107] on input "False" at bounding box center [315, 105] width 5 height 4
radio input "true"
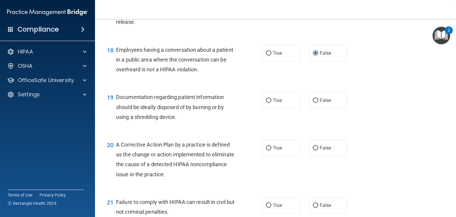
scroll to position [857, 0]
click at [269, 103] on input "True" at bounding box center [268, 101] width 5 height 4
radio input "true"
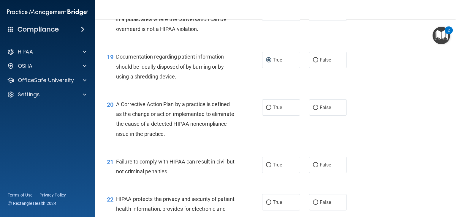
scroll to position [898, 0]
click at [266, 110] on input "True" at bounding box center [268, 108] width 5 height 4
radio input "true"
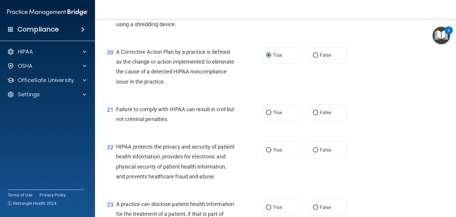
scroll to position [950, 0]
click at [313, 115] on input "False" at bounding box center [315, 113] width 5 height 4
radio input "true"
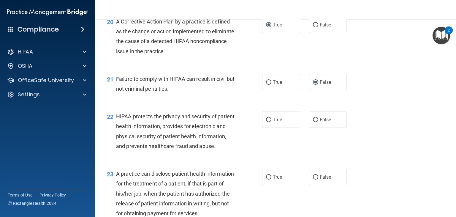
scroll to position [980, 0]
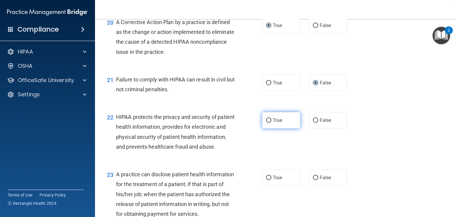
click at [266, 128] on label "True" at bounding box center [281, 120] width 38 height 16
click at [266, 123] on input "True" at bounding box center [268, 120] width 5 height 4
radio input "true"
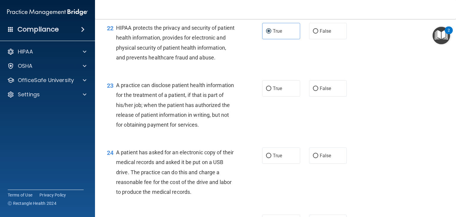
scroll to position [1069, 0]
click at [316, 96] on label "False" at bounding box center [328, 88] width 38 height 16
click at [316, 90] on input "False" at bounding box center [315, 88] width 5 height 4
radio input "true"
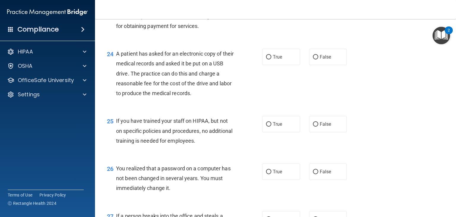
scroll to position [1168, 0]
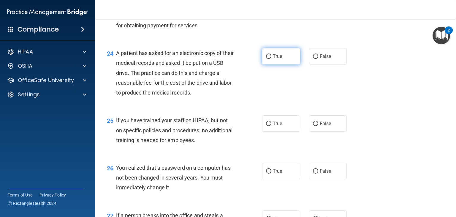
click at [267, 59] on input "True" at bounding box center [268, 56] width 5 height 4
radio input "true"
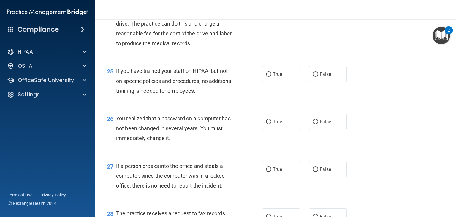
scroll to position [1217, 0]
click at [313, 77] on input "False" at bounding box center [315, 74] width 5 height 4
radio input "true"
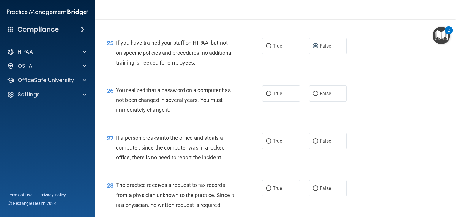
scroll to position [1249, 0]
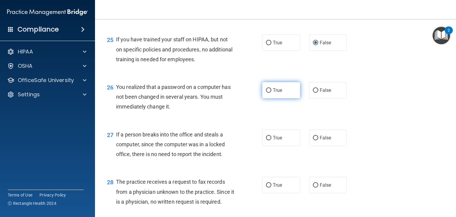
click at [267, 93] on input "True" at bounding box center [268, 90] width 5 height 4
radio input "true"
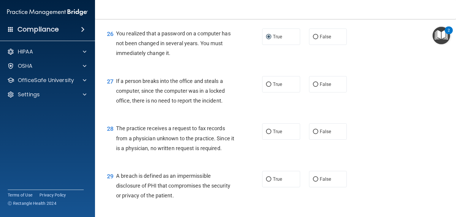
scroll to position [1303, 0]
click at [320, 87] on span "False" at bounding box center [326, 84] width 12 height 6
click at [317, 86] on input "False" at bounding box center [315, 84] width 5 height 4
radio input "true"
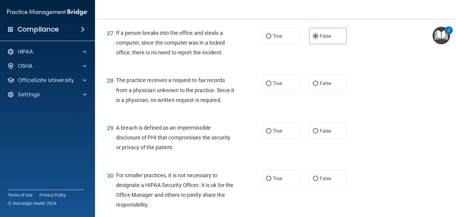
scroll to position [1351, 0]
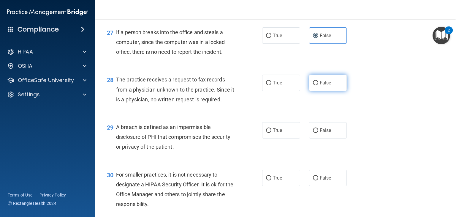
click at [314, 85] on input "False" at bounding box center [315, 83] width 5 height 4
radio input "true"
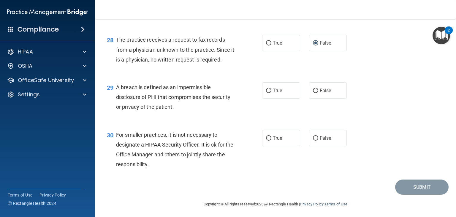
scroll to position [1391, 0]
click at [267, 93] on input "True" at bounding box center [268, 90] width 5 height 4
radio input "true"
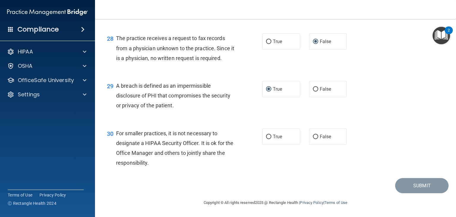
scroll to position [1422, 0]
click at [313, 137] on input "False" at bounding box center [315, 136] width 5 height 4
radio input "true"
click at [404, 188] on button "Submit" at bounding box center [421, 185] width 53 height 15
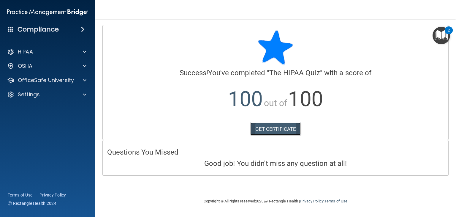
click at [271, 127] on link "GET CERTIFICATE" at bounding box center [275, 128] width 51 height 13
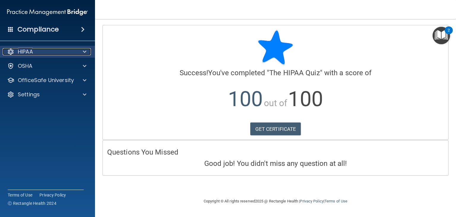
click at [49, 52] on div "HIPAA" at bounding box center [40, 51] width 74 height 7
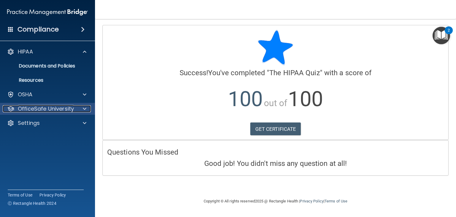
click at [55, 106] on p "OfficeSafe University" at bounding box center [46, 108] width 56 height 7
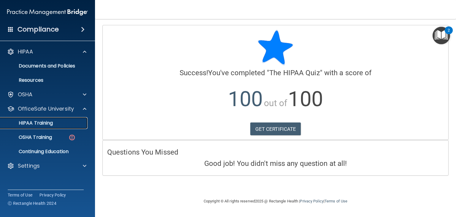
click at [49, 123] on p "HIPAA Training" at bounding box center [28, 123] width 49 height 6
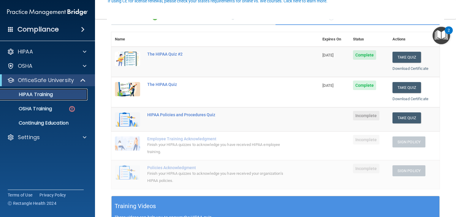
scroll to position [60, 0]
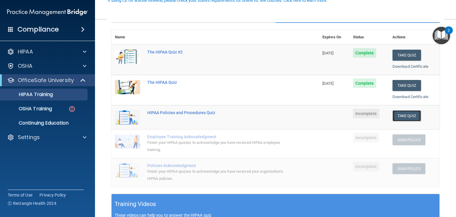
click at [401, 115] on button "Take Quiz" at bounding box center [407, 115] width 29 height 11
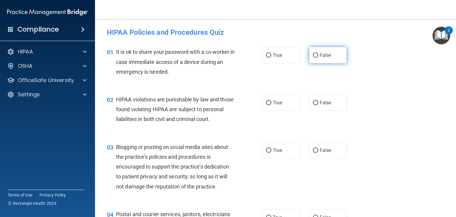
click at [315, 55] on input "False" at bounding box center [315, 55] width 5 height 4
radio input "true"
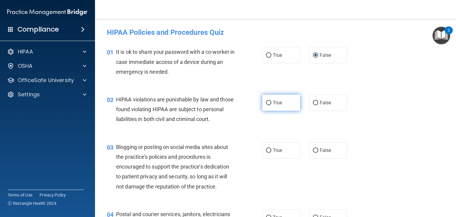
click at [266, 102] on input "True" at bounding box center [268, 103] width 5 height 4
radio input "true"
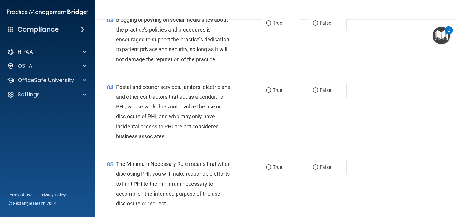
scroll to position [127, 0]
click at [316, 31] on label "False" at bounding box center [328, 23] width 38 height 16
click at [316, 26] on input "False" at bounding box center [315, 23] width 5 height 4
radio input "true"
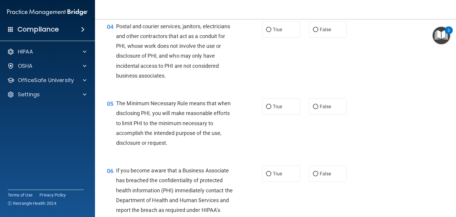
scroll to position [190, 0]
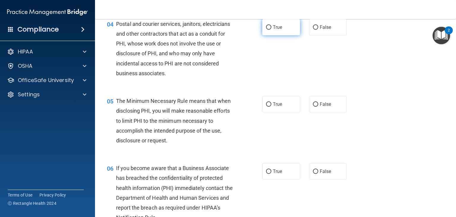
click at [263, 35] on label "True" at bounding box center [281, 27] width 38 height 16
click at [266, 30] on input "True" at bounding box center [268, 27] width 5 height 4
radio input "true"
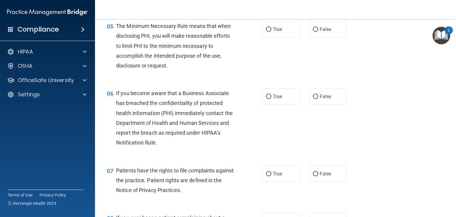
scroll to position [267, 0]
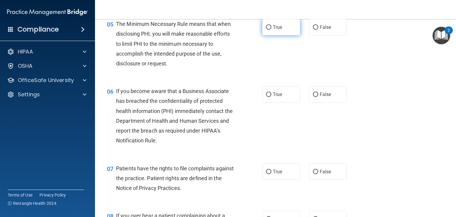
click at [266, 30] on input "True" at bounding box center [268, 27] width 5 height 4
radio input "true"
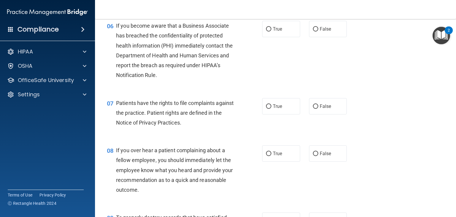
scroll to position [333, 0]
click at [266, 31] on input "True" at bounding box center [268, 29] width 5 height 4
radio input "true"
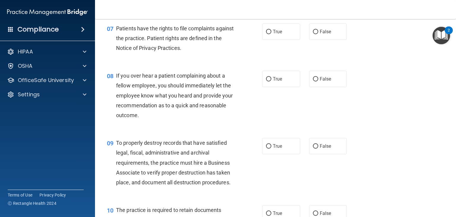
scroll to position [410, 0]
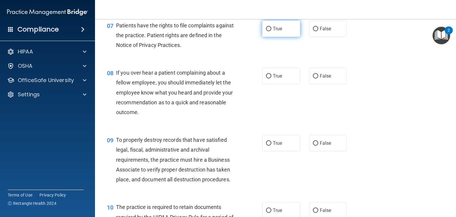
click at [268, 31] on input "True" at bounding box center [268, 29] width 5 height 4
radio input "true"
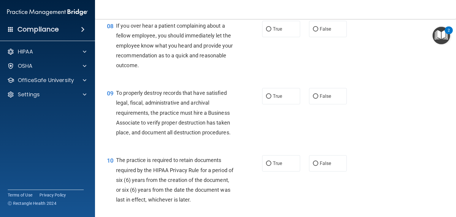
scroll to position [456, 0]
click at [313, 32] on input "False" at bounding box center [315, 30] width 5 height 4
radio input "true"
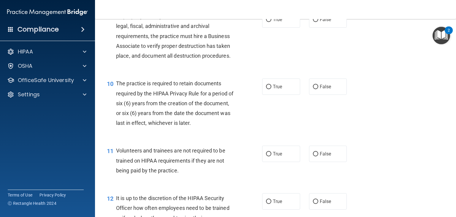
scroll to position [533, 0]
click at [313, 22] on input "False" at bounding box center [315, 20] width 5 height 4
radio input "true"
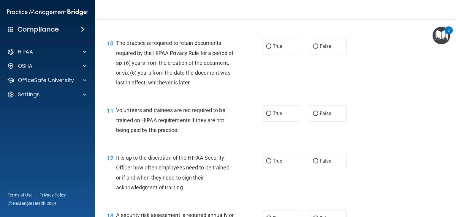
scroll to position [574, 0]
click at [276, 52] on label "True" at bounding box center [281, 46] width 38 height 16
click at [271, 49] on input "True" at bounding box center [268, 46] width 5 height 4
radio input "true"
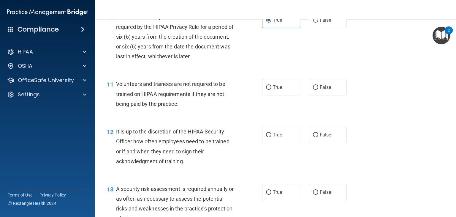
scroll to position [601, 0]
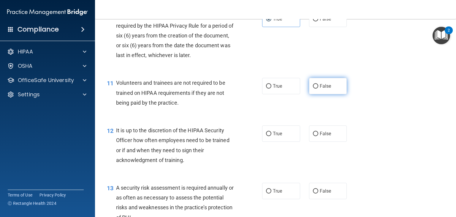
click at [313, 88] on input "False" at bounding box center [315, 86] width 5 height 4
radio input "true"
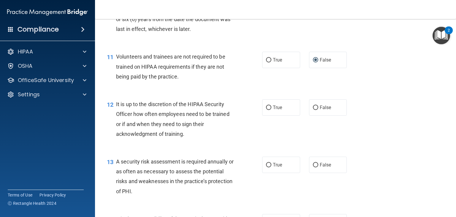
scroll to position [628, 0]
click at [309, 115] on label "False" at bounding box center [328, 107] width 38 height 16
click at [313, 109] on input "False" at bounding box center [315, 107] width 5 height 4
radio input "true"
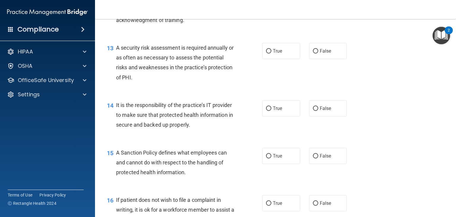
scroll to position [742, 0]
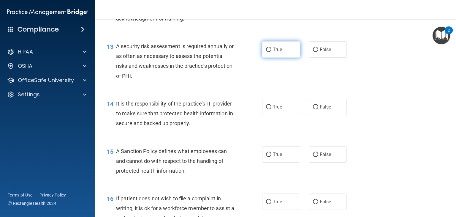
click at [266, 52] on input "True" at bounding box center [268, 50] width 5 height 4
radio input "true"
click at [266, 109] on input "True" at bounding box center [268, 107] width 5 height 4
radio input "true"
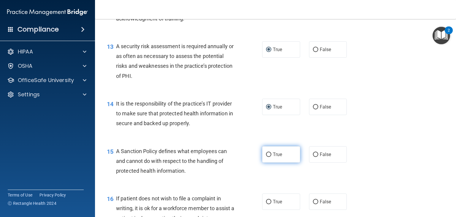
click at [263, 162] on label "True" at bounding box center [281, 154] width 38 height 16
click at [266, 157] on input "True" at bounding box center [268, 154] width 5 height 4
radio input "true"
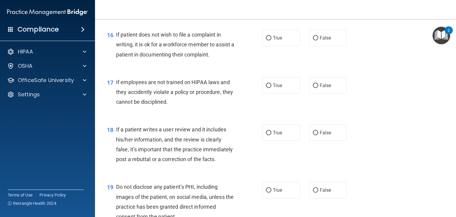
scroll to position [906, 0]
click at [266, 40] on input "True" at bounding box center [268, 38] width 5 height 4
radio input "true"
click at [313, 88] on input "False" at bounding box center [315, 85] width 5 height 4
radio input "true"
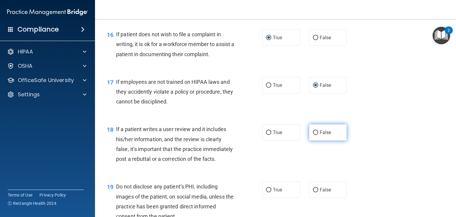
click at [313, 135] on input "False" at bounding box center [315, 132] width 5 height 4
radio input "true"
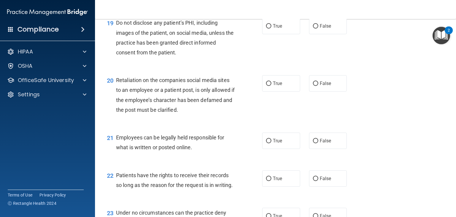
scroll to position [1070, 0]
click at [267, 28] on input "True" at bounding box center [268, 26] width 5 height 4
radio input "true"
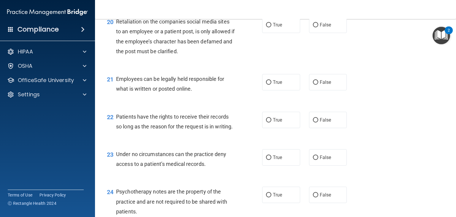
scroll to position [1128, 0]
click at [309, 33] on label "False" at bounding box center [328, 25] width 38 height 16
click at [313, 27] on input "False" at bounding box center [315, 25] width 5 height 4
radio input "true"
click at [270, 90] on label "True" at bounding box center [281, 82] width 38 height 16
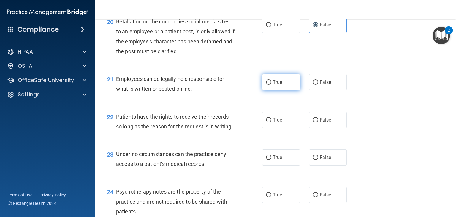
click at [270, 85] on input "True" at bounding box center [268, 82] width 5 height 4
radio input "true"
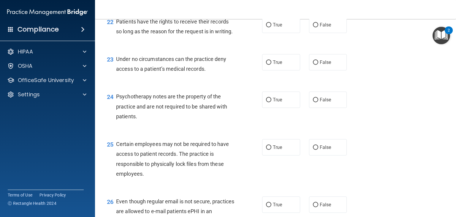
scroll to position [1224, 0]
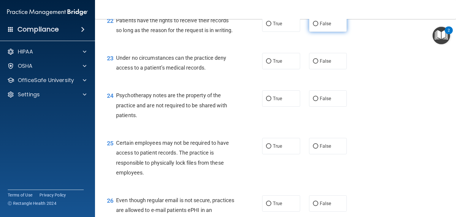
click at [310, 32] on label "False" at bounding box center [328, 23] width 38 height 16
click at [313, 26] on input "False" at bounding box center [315, 24] width 5 height 4
radio input "true"
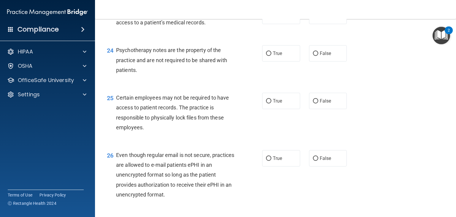
scroll to position [1270, 0]
click at [309, 23] on label "False" at bounding box center [328, 15] width 38 height 16
click at [313, 18] on input "False" at bounding box center [315, 15] width 5 height 4
radio input "true"
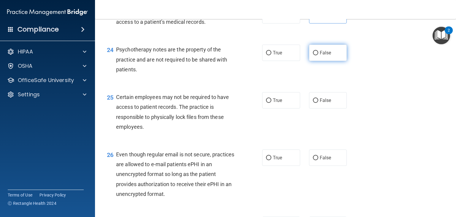
click at [309, 61] on label "False" at bounding box center [328, 53] width 38 height 16
click at [313, 55] on input "False" at bounding box center [315, 53] width 5 height 4
radio input "true"
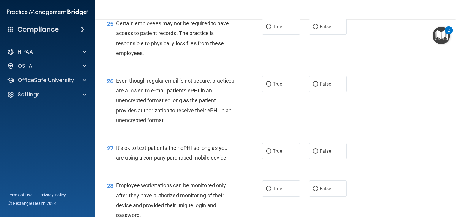
scroll to position [1344, 0]
click at [270, 34] on label "True" at bounding box center [281, 26] width 38 height 16
click at [270, 29] on input "True" at bounding box center [268, 26] width 5 height 4
radio input "true"
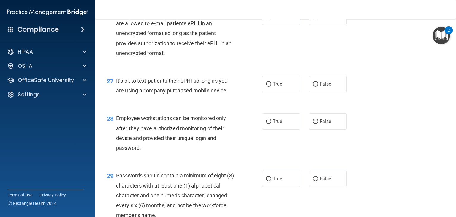
scroll to position [1411, 0]
click at [309, 25] on label "False" at bounding box center [328, 17] width 38 height 16
click at [313, 19] on input "False" at bounding box center [315, 17] width 5 height 4
radio input "true"
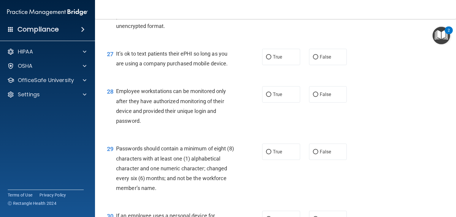
scroll to position [1441, 0]
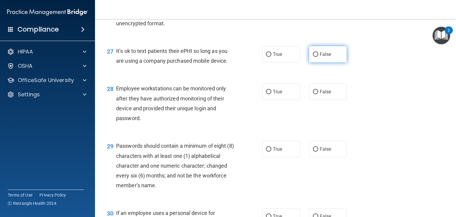
click at [309, 62] on label "False" at bounding box center [328, 54] width 38 height 16
click at [313, 57] on input "False" at bounding box center [315, 54] width 5 height 4
radio input "true"
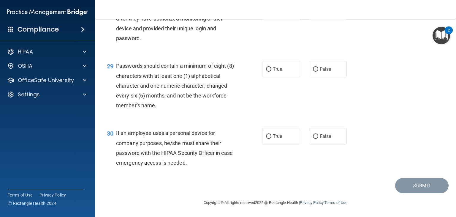
scroll to position [1523, 0]
click at [313, 14] on input "False" at bounding box center [315, 12] width 5 height 4
radio input "true"
click at [265, 72] on label "True" at bounding box center [281, 69] width 38 height 16
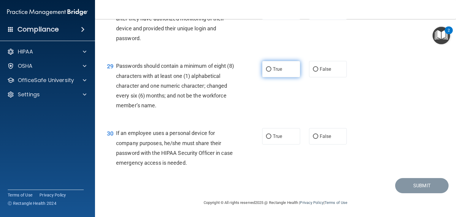
click at [266, 72] on input "True" at bounding box center [268, 69] width 5 height 4
radio input "true"
click at [313, 70] on input "False" at bounding box center [315, 69] width 5 height 4
radio input "true"
radio input "false"
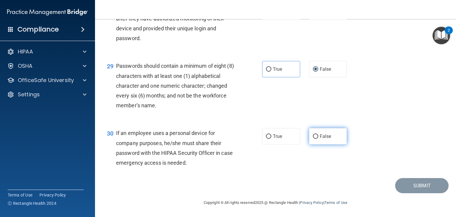
click at [314, 136] on input "False" at bounding box center [315, 136] width 5 height 4
radio input "true"
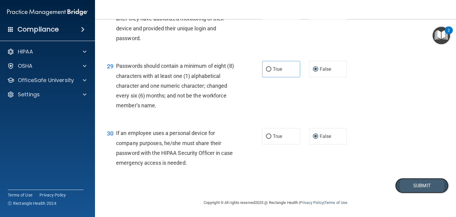
click at [412, 183] on button "Submit" at bounding box center [421, 185] width 53 height 15
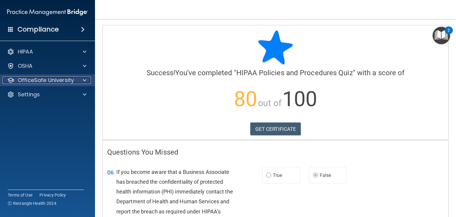
click at [36, 80] on p "OfficeSafe University" at bounding box center [46, 80] width 56 height 7
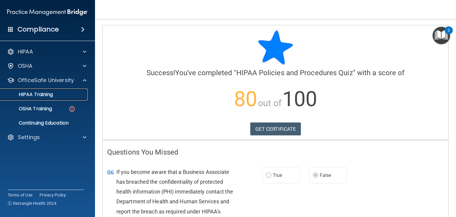
click at [42, 95] on p "HIPAA Training" at bounding box center [28, 94] width 49 height 6
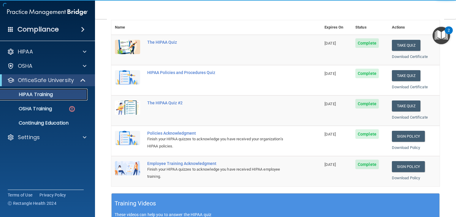
scroll to position [70, 0]
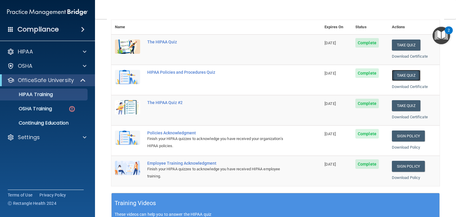
click at [407, 74] on button "Take Quiz" at bounding box center [406, 75] width 29 height 11
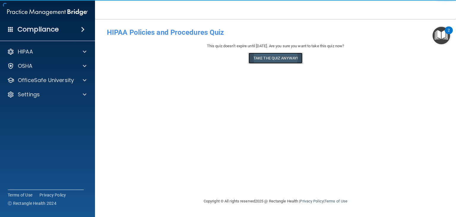
click at [284, 57] on button "Take the quiz anyway!" at bounding box center [276, 58] width 54 height 11
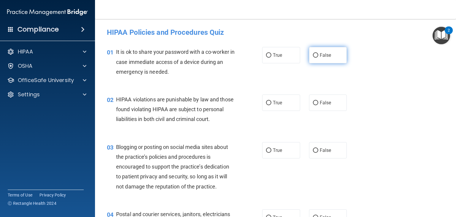
click at [315, 58] on label "False" at bounding box center [328, 55] width 38 height 16
click at [315, 58] on input "False" at bounding box center [315, 55] width 5 height 4
radio input "true"
click at [262, 104] on label "True" at bounding box center [281, 102] width 38 height 16
click at [266, 104] on input "True" at bounding box center [268, 103] width 5 height 4
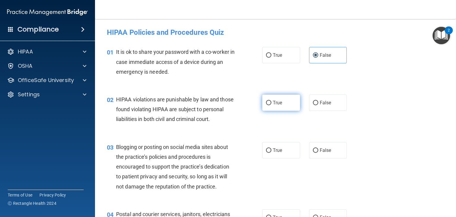
radio input "true"
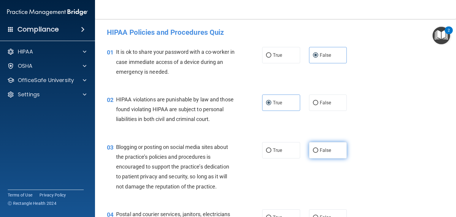
click at [313, 153] on input "False" at bounding box center [315, 150] width 5 height 4
radio input "true"
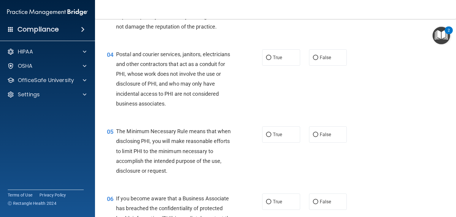
scroll to position [160, 0]
click at [266, 60] on input "True" at bounding box center [268, 57] width 5 height 4
radio input "true"
click at [266, 137] on input "True" at bounding box center [268, 134] width 5 height 4
radio input "true"
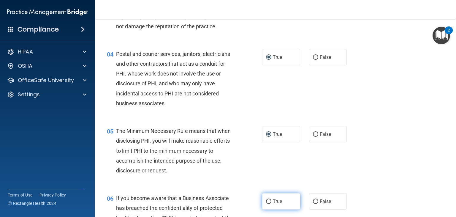
click at [266, 204] on input "True" at bounding box center [268, 201] width 5 height 4
radio input "true"
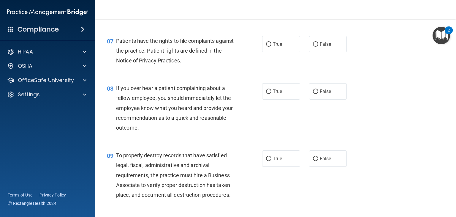
scroll to position [395, 0]
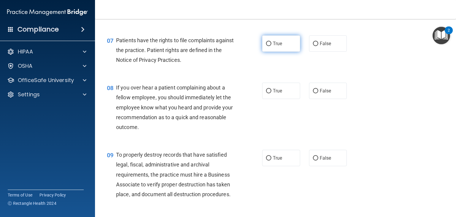
click at [263, 52] on label "True" at bounding box center [281, 43] width 38 height 16
click at [266, 46] on input "True" at bounding box center [268, 44] width 5 height 4
radio input "true"
click at [313, 93] on input "False" at bounding box center [315, 91] width 5 height 4
radio input "true"
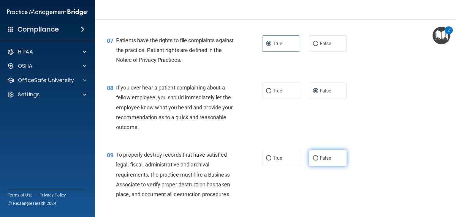
click at [313, 160] on input "False" at bounding box center [315, 158] width 5 height 4
radio input "true"
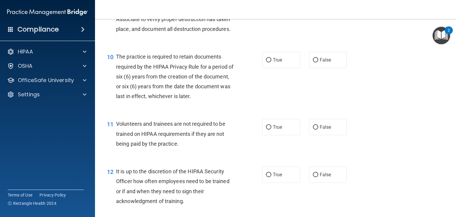
scroll to position [561, 0]
click at [263, 67] on label "True" at bounding box center [281, 59] width 38 height 16
click at [266, 62] on input "True" at bounding box center [268, 59] width 5 height 4
radio input "true"
click at [313, 129] on input "False" at bounding box center [315, 126] width 5 height 4
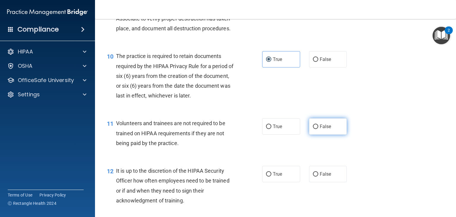
radio input "true"
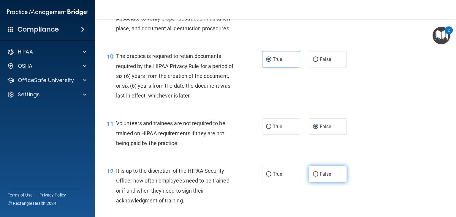
click at [313, 176] on input "False" at bounding box center [315, 174] width 5 height 4
radio input "true"
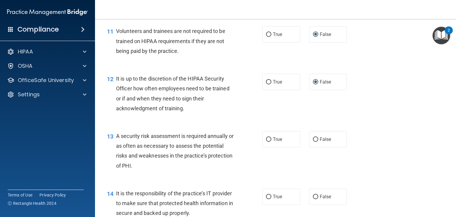
scroll to position [653, 0]
click at [268, 141] on input "True" at bounding box center [268, 139] width 5 height 4
radio input "true"
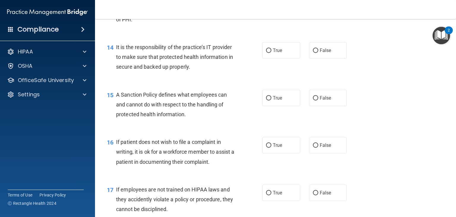
scroll to position [799, 0]
click at [266, 52] on input "True" at bounding box center [268, 50] width 5 height 4
radio input "true"
click at [268, 100] on input "True" at bounding box center [268, 97] width 5 height 4
radio input "true"
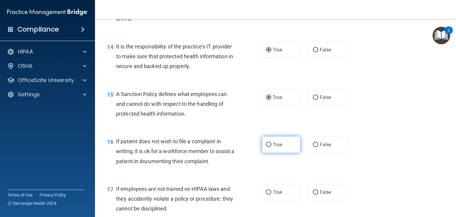
click at [267, 147] on input "True" at bounding box center [268, 145] width 5 height 4
radio input "true"
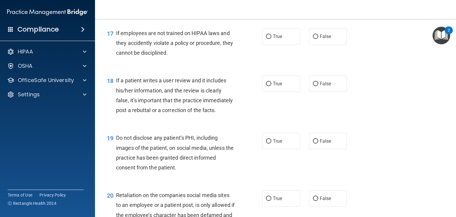
scroll to position [955, 0]
click at [314, 39] on input "False" at bounding box center [315, 36] width 5 height 4
radio input "true"
click at [313, 86] on input "False" at bounding box center [315, 84] width 5 height 4
radio input "true"
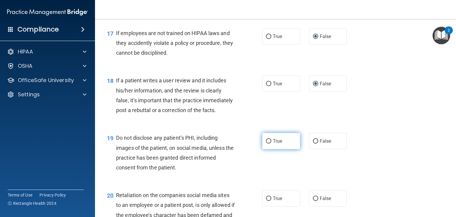
click at [265, 149] on label "True" at bounding box center [281, 141] width 38 height 16
click at [266, 143] on input "True" at bounding box center [268, 141] width 5 height 4
radio input "true"
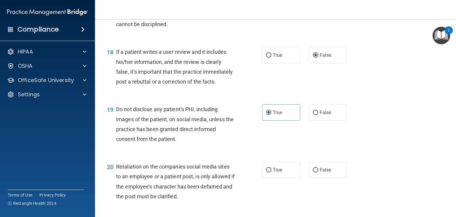
scroll to position [983, 0]
click at [315, 178] on label "False" at bounding box center [328, 170] width 38 height 16
click at [315, 172] on input "False" at bounding box center [315, 170] width 5 height 4
radio input "true"
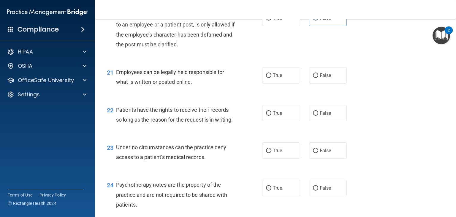
scroll to position [1135, 0]
click at [268, 78] on input "True" at bounding box center [268, 76] width 5 height 4
radio input "true"
click at [313, 116] on input "False" at bounding box center [315, 113] width 5 height 4
radio input "true"
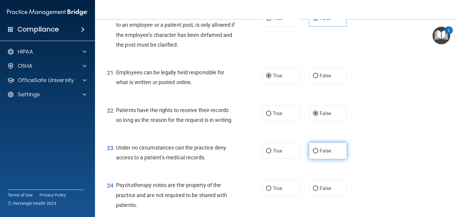
click at [309, 159] on label "False" at bounding box center [328, 151] width 38 height 16
click at [313, 153] on input "False" at bounding box center [315, 151] width 5 height 4
radio input "true"
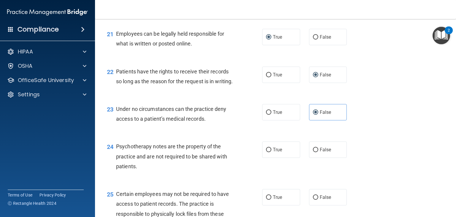
scroll to position [1174, 0]
click at [314, 151] on input "False" at bounding box center [315, 149] width 5 height 4
radio input "true"
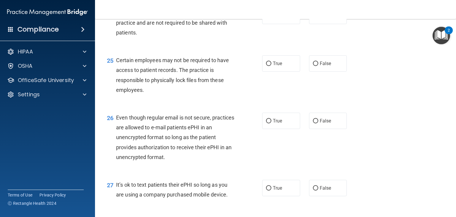
scroll to position [1308, 0]
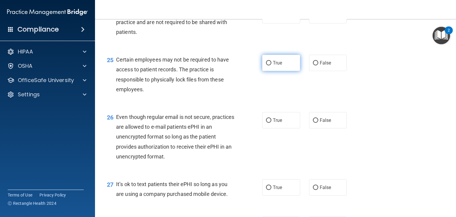
click at [268, 71] on label "True" at bounding box center [281, 63] width 38 height 16
click at [268, 65] on input "True" at bounding box center [268, 63] width 5 height 4
radio input "true"
click at [313, 123] on input "False" at bounding box center [315, 120] width 5 height 4
radio input "true"
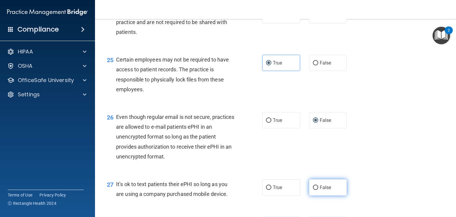
click at [314, 195] on label "False" at bounding box center [328, 187] width 38 height 16
click at [314, 190] on input "False" at bounding box center [315, 187] width 5 height 4
radio input "true"
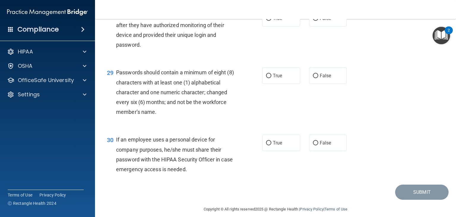
scroll to position [1515, 0]
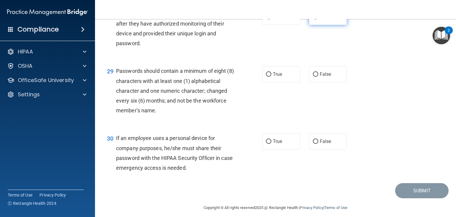
click at [313, 19] on input "False" at bounding box center [315, 17] width 5 height 4
radio input "true"
click at [309, 82] on label "False" at bounding box center [328, 74] width 38 height 16
click at [313, 77] on input "False" at bounding box center [315, 74] width 5 height 4
radio input "true"
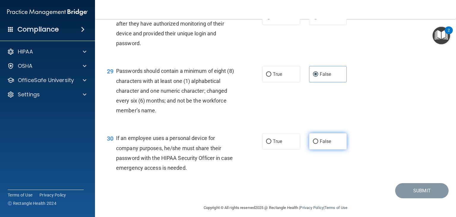
click at [309, 149] on label "False" at bounding box center [328, 141] width 38 height 16
click at [313, 144] on input "False" at bounding box center [315, 141] width 5 height 4
radio input "true"
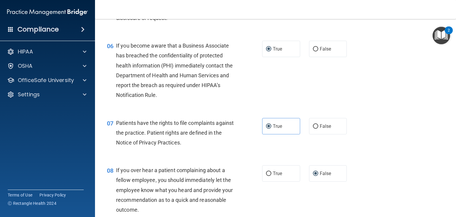
scroll to position [303, 0]
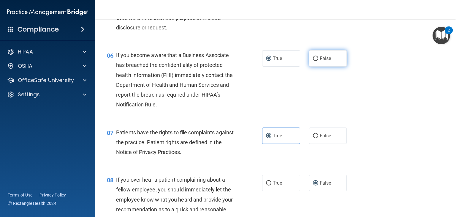
click at [313, 61] on input "False" at bounding box center [315, 58] width 5 height 4
radio input "true"
radio input "false"
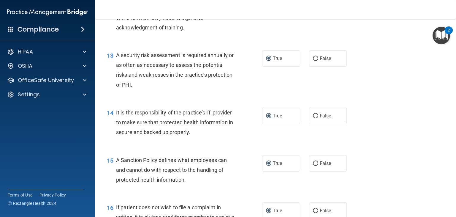
scroll to position [734, 0]
click at [313, 118] on input "False" at bounding box center [315, 115] width 5 height 4
radio input "true"
radio input "false"
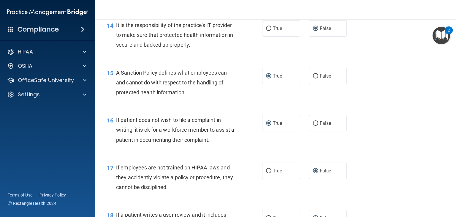
scroll to position [821, 0]
click at [313, 78] on input "False" at bounding box center [315, 76] width 5 height 4
radio input "true"
radio input "false"
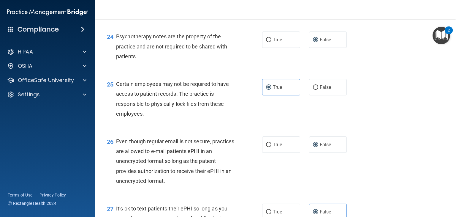
scroll to position [1284, 0]
click at [266, 42] on input "True" at bounding box center [268, 39] width 5 height 4
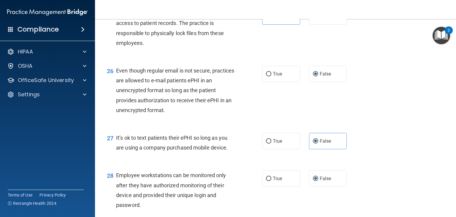
scroll to position [1356, 0]
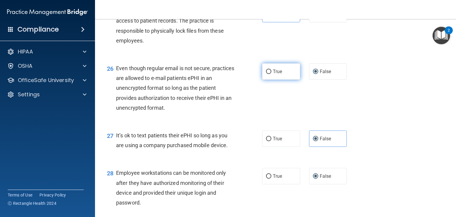
click at [266, 74] on input "True" at bounding box center [268, 71] width 5 height 4
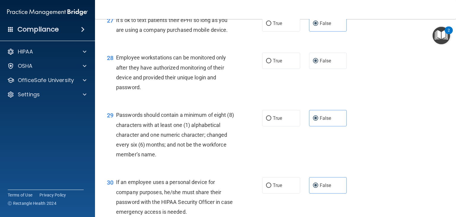
scroll to position [1484, 0]
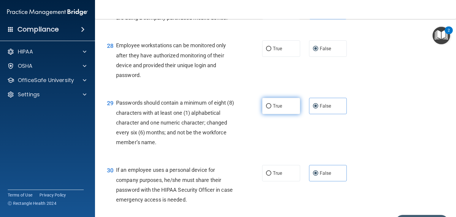
click at [262, 114] on label "True" at bounding box center [281, 106] width 38 height 16
click at [266, 108] on input "True" at bounding box center [268, 106] width 5 height 4
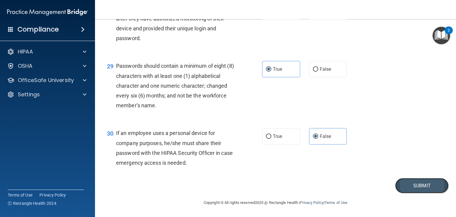
click at [411, 183] on button "Submit" at bounding box center [421, 185] width 53 height 15
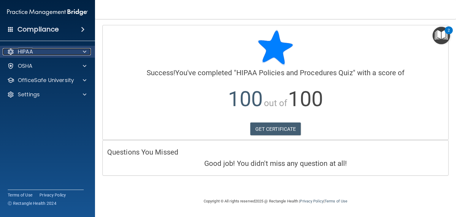
click at [49, 53] on div "HIPAA" at bounding box center [40, 51] width 74 height 7
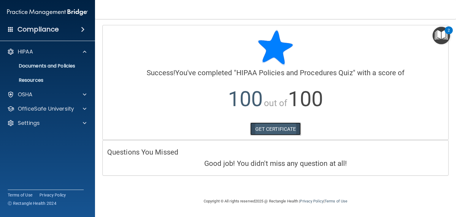
click at [287, 125] on link "GET CERTIFICATE" at bounding box center [275, 128] width 51 height 13
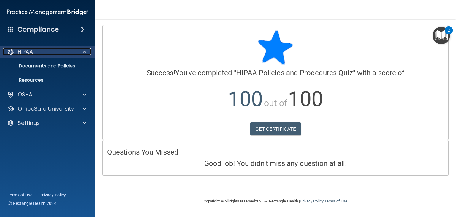
click at [47, 52] on div "HIPAA" at bounding box center [40, 51] width 74 height 7
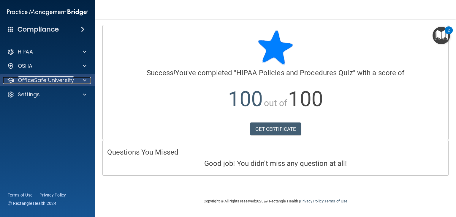
click at [47, 82] on p "OfficeSafe University" at bounding box center [46, 80] width 56 height 7
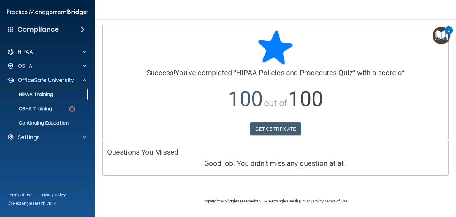
click at [46, 94] on p "HIPAA Training" at bounding box center [28, 94] width 49 height 6
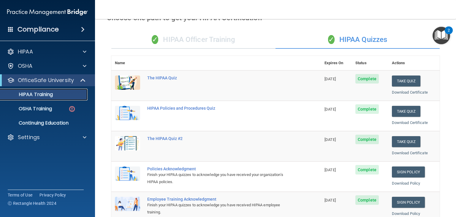
scroll to position [27, 0]
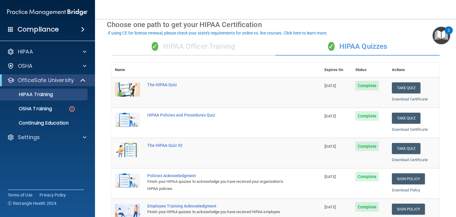
click at [205, 46] on div "✓ HIPAA Officer Training" at bounding box center [193, 47] width 164 height 18
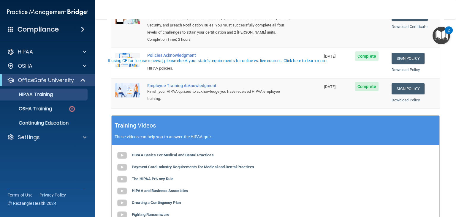
scroll to position [0, 0]
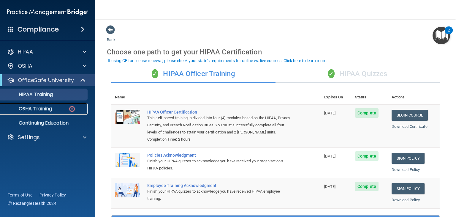
click at [45, 110] on p "OSHA Training" at bounding box center [28, 109] width 48 height 6
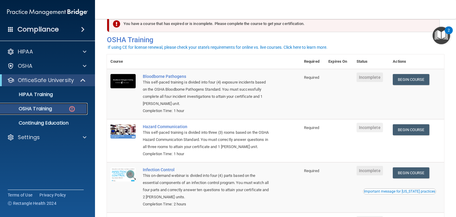
scroll to position [14, 0]
